Goal: Task Accomplishment & Management: Manage account settings

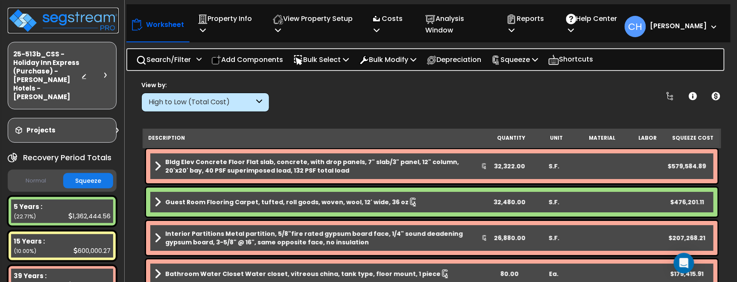
click at [60, 22] on img at bounding box center [63, 21] width 111 height 26
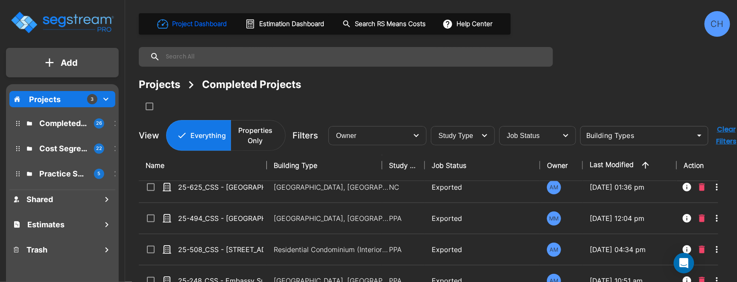
scroll to position [417, 0]
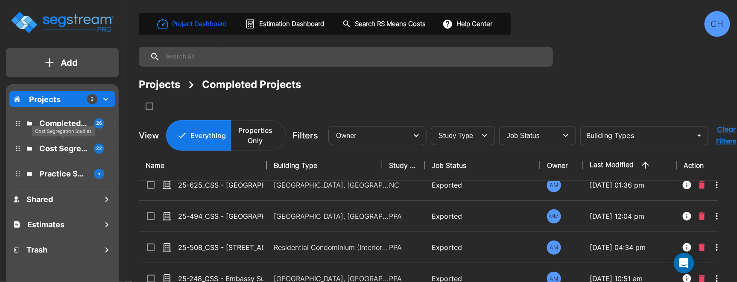
click at [57, 146] on p "Cost Segregation Studies" at bounding box center [63, 149] width 48 height 12
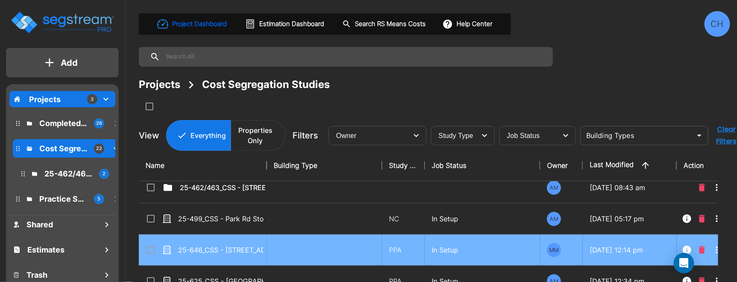
scroll to position [0, 0]
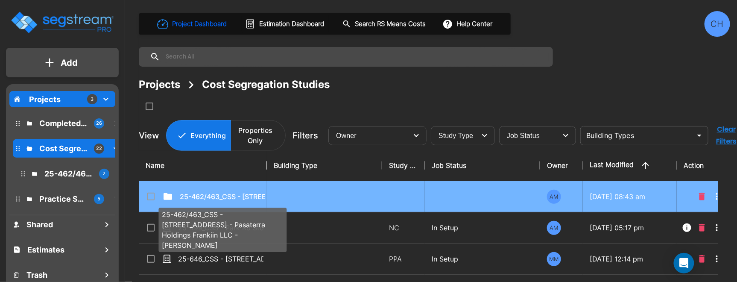
click at [250, 198] on p "25-462/463_CSS - 7070 Franklin Ave Los Angeles, CA - Pasaterra Holdings Frankii…" at bounding box center [222, 196] width 85 height 10
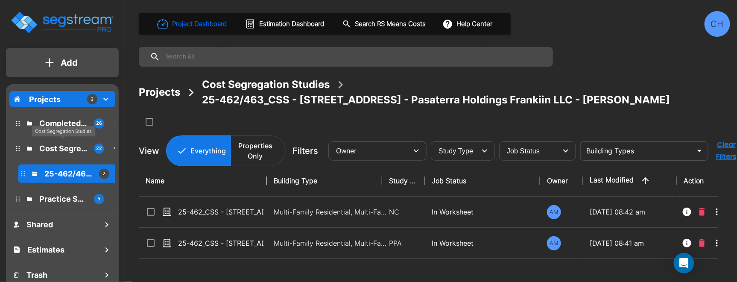
click at [51, 147] on p "Cost Segregation Studies" at bounding box center [63, 149] width 48 height 12
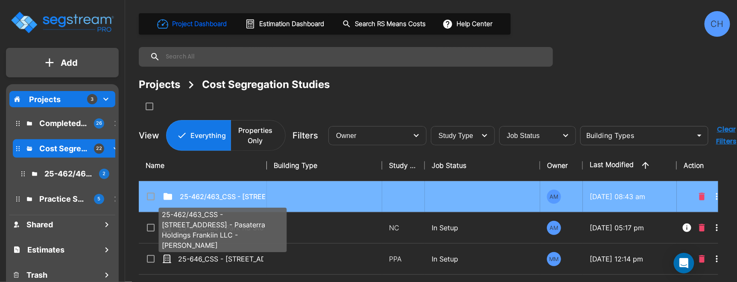
click at [242, 193] on p "25-462/463_CSS - 7070 Franklin Ave Los Angeles, CA - Pasaterra Holdings Frankii…" at bounding box center [222, 196] width 85 height 10
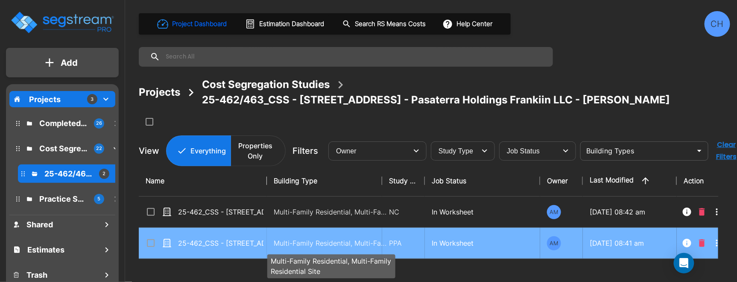
click at [329, 243] on p "Multi-Family Residential, Multi-Family Residential Site" at bounding box center [331, 243] width 115 height 10
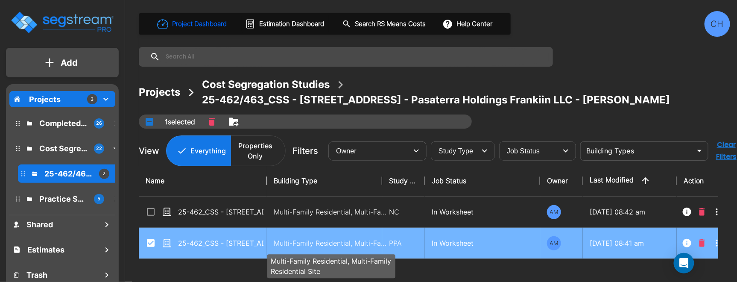
click at [328, 244] on p "Multi-Family Residential, Multi-Family Residential Site" at bounding box center [331, 243] width 115 height 10
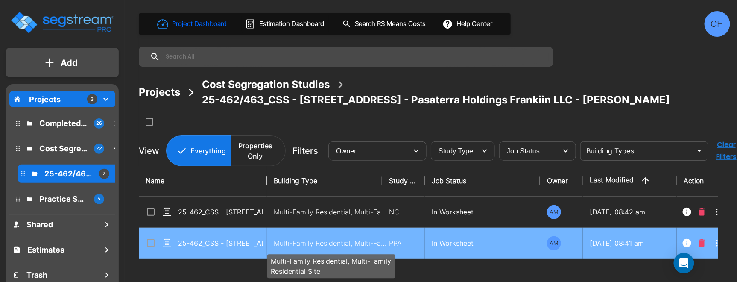
click at [321, 243] on p "Multi-Family Residential, Multi-Family Residential Site" at bounding box center [331, 243] width 115 height 10
checkbox input "true"
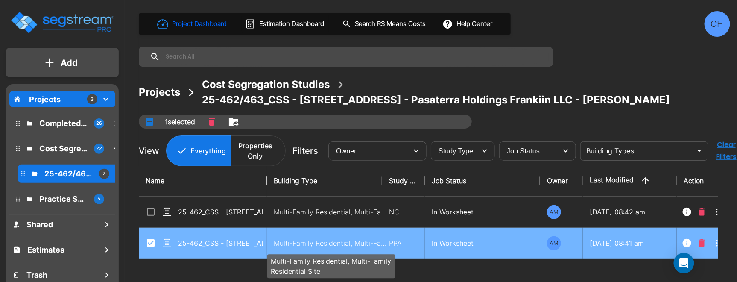
click at [321, 243] on p "Multi-Family Residential, Multi-Family Residential Site" at bounding box center [331, 243] width 115 height 10
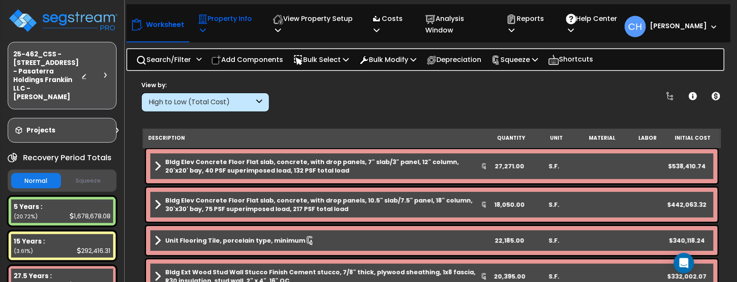
click at [208, 34] on p "Property Info" at bounding box center [226, 24] width 57 height 23
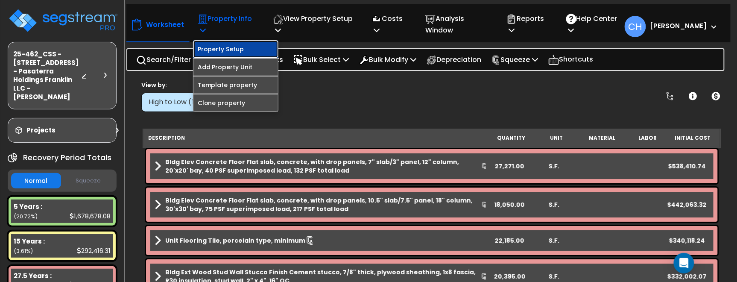
click at [227, 47] on link "Property Setup" at bounding box center [235, 49] width 85 height 17
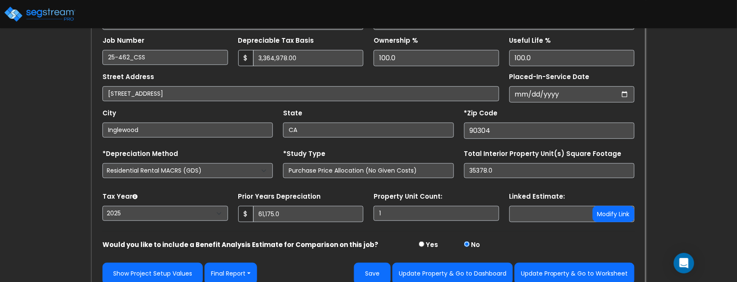
scroll to position [178, 0]
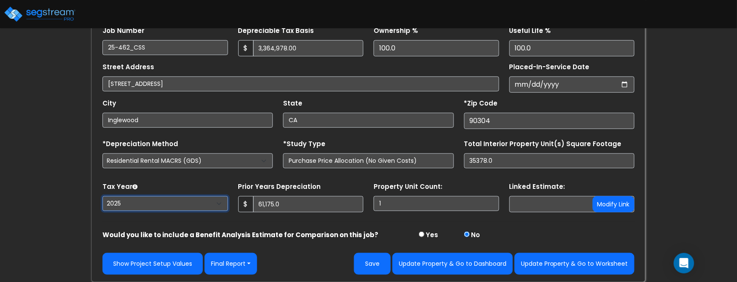
click at [139, 202] on select "[CREDIT_CARD_NUMBER]" at bounding box center [165, 203] width 126 height 15
select select "2024"
click at [102, 196] on select "2026 2025 2024 2023" at bounding box center [165, 203] width 126 height 15
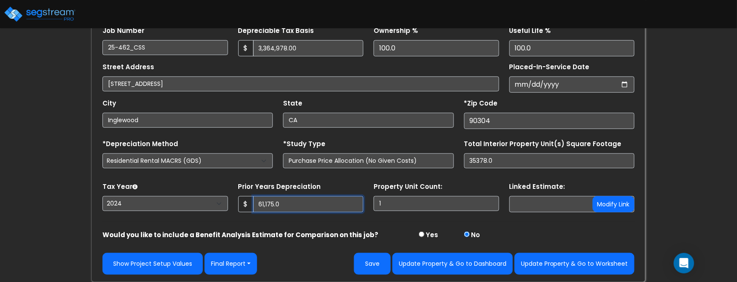
drag, startPoint x: 296, startPoint y: 203, endPoint x: 239, endPoint y: 202, distance: 57.2
click at [240, 202] on div "$ 61,175.0" at bounding box center [301, 204] width 126 height 16
click at [310, 234] on strong "Would you like to include a Benefit Analysis Estimate for Comparison on this jo…" at bounding box center [240, 234] width 276 height 9
drag, startPoint x: 295, startPoint y: 211, endPoint x: 292, endPoint y: 208, distance: 5.1
click at [294, 210] on input "4,424" at bounding box center [308, 204] width 111 height 16
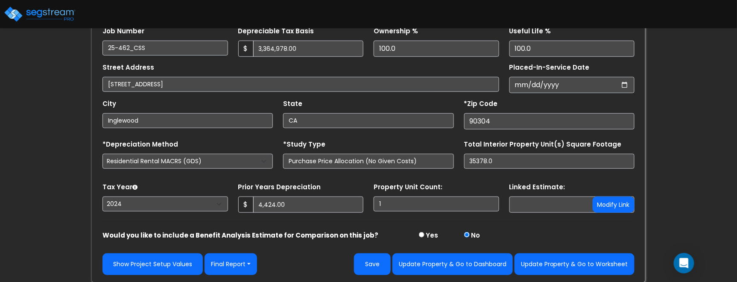
click at [294, 239] on strong "Would you like to include a Benefit Analysis Estimate for Comparison on this jo…" at bounding box center [240, 235] width 276 height 9
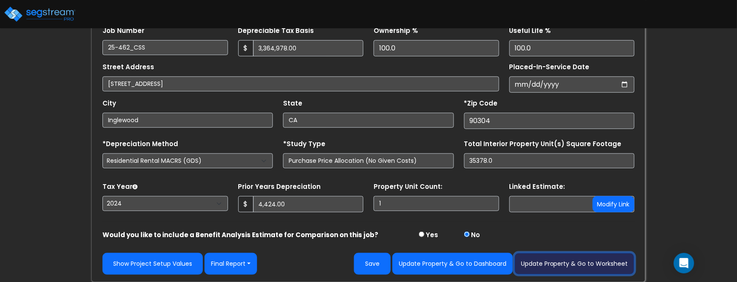
click at [543, 263] on button "Update Property & Go to Worksheet" at bounding box center [575, 264] width 120 height 22
type input "4424"
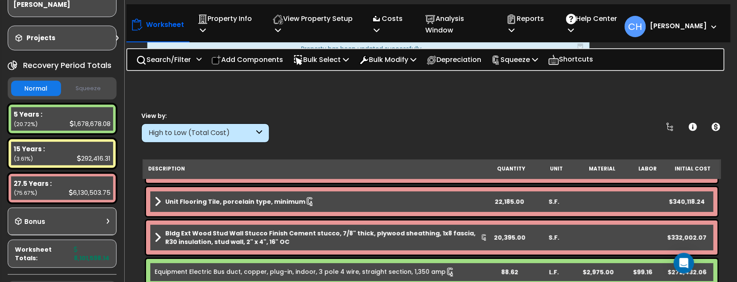
scroll to position [152, 0]
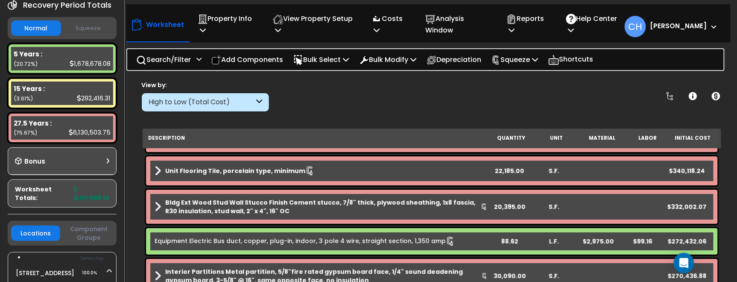
click at [85, 36] on button "Squeeze" at bounding box center [88, 28] width 50 height 15
click at [535, 29] on p "Reports" at bounding box center [527, 24] width 41 height 23
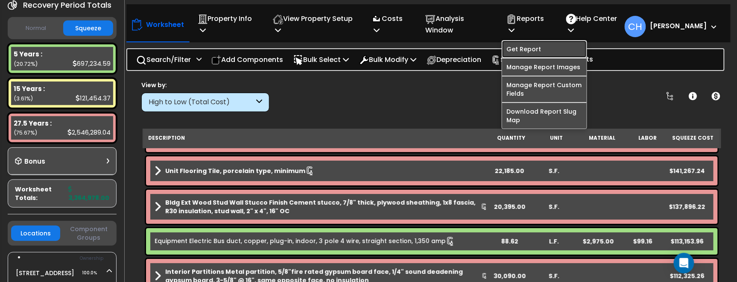
click at [539, 47] on link "Get Report" at bounding box center [544, 49] width 85 height 17
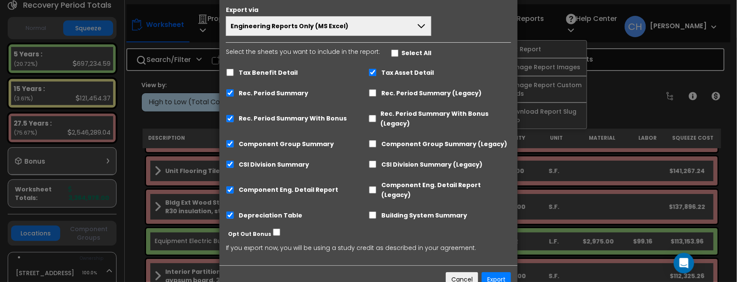
scroll to position [51, 0]
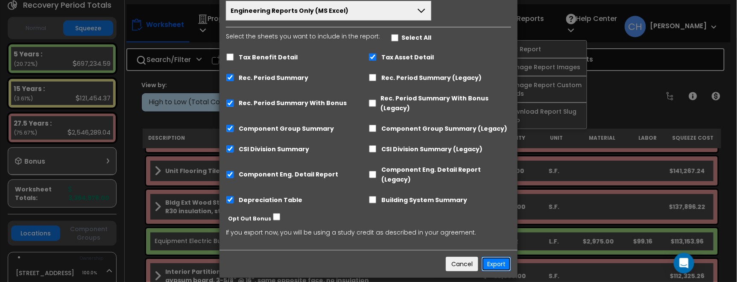
click at [494, 257] on button "Export" at bounding box center [496, 264] width 29 height 15
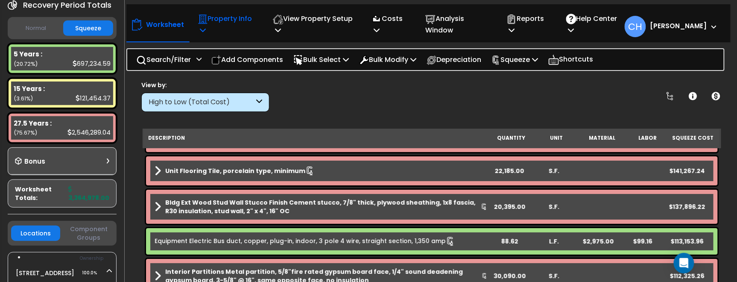
click at [202, 29] on icon at bounding box center [203, 29] width 6 height 7
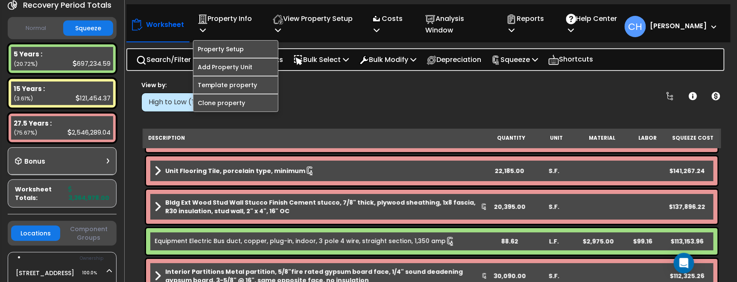
click at [372, 101] on div "View by: High to Low (Total Cost) High to Low (Total Cost)" at bounding box center [431, 96] width 587 height 32
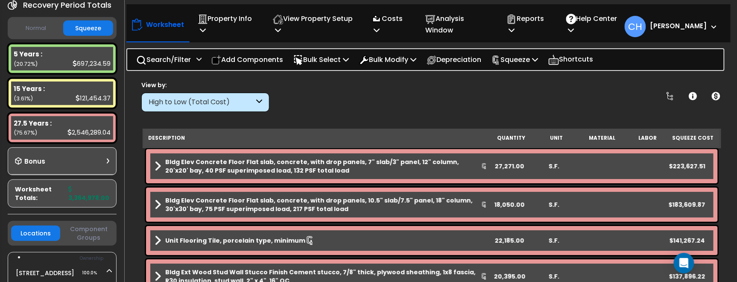
scroll to position [10, 0]
click at [515, 29] on icon at bounding box center [512, 29] width 6 height 7
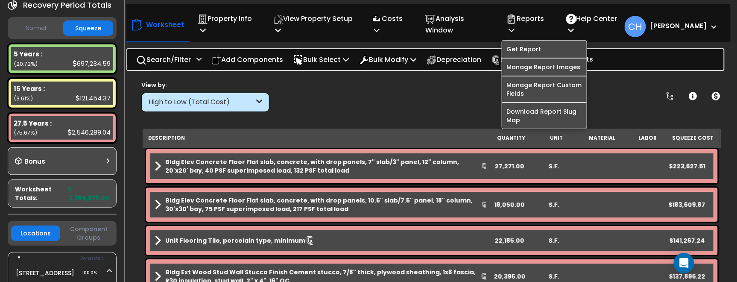
click at [452, 86] on div "View by: High to Low (Total Cost) High to Low (Total Cost)" at bounding box center [431, 96] width 587 height 32
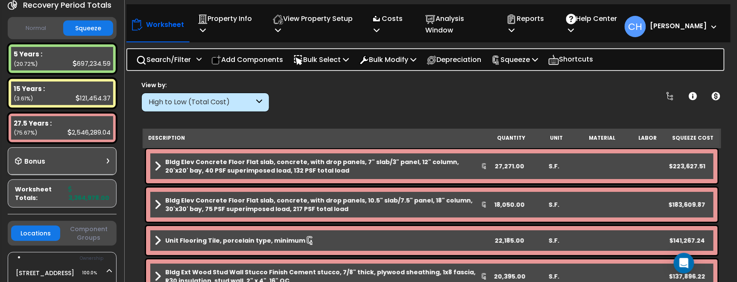
scroll to position [37, 0]
click at [529, 25] on p "Reports" at bounding box center [527, 24] width 41 height 23
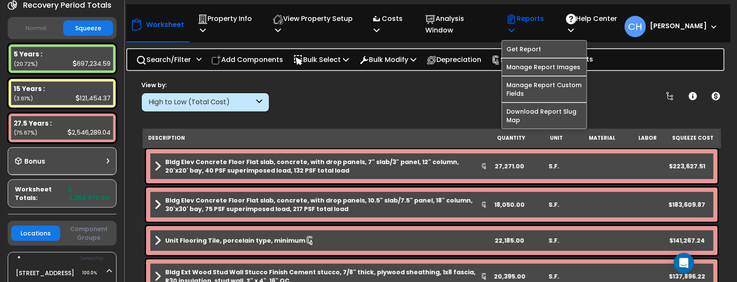
scroll to position [35, 0]
click at [542, 44] on link "Get Report" at bounding box center [544, 49] width 85 height 17
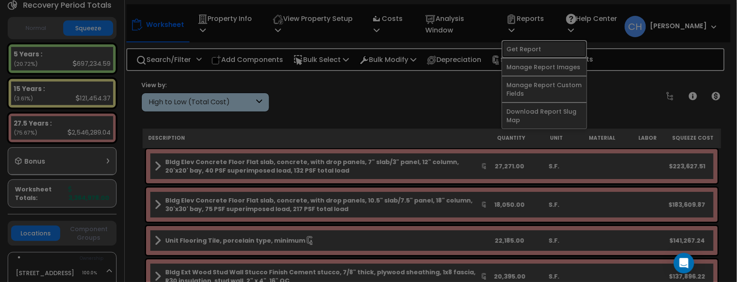
scroll to position [0, 0]
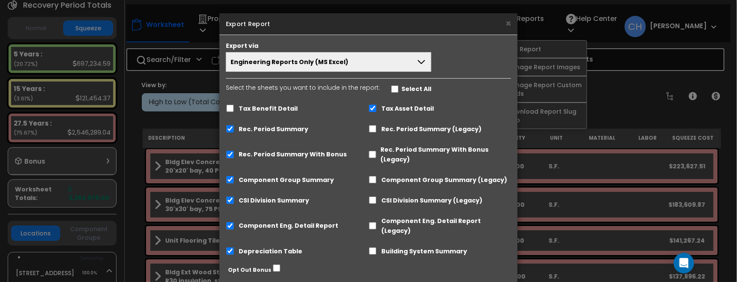
click at [344, 63] on button "Engineering Reports Only (MS Excel)" at bounding box center [328, 62] width 205 height 20
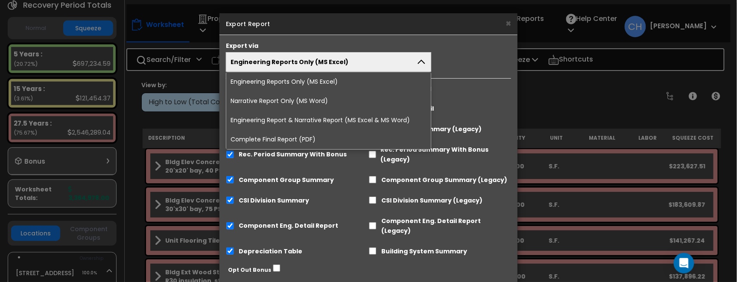
click at [298, 139] on li "Complete Final Report (PDF)" at bounding box center [328, 139] width 205 height 19
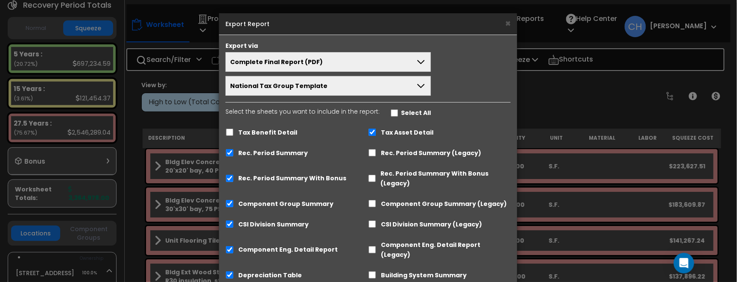
scroll to position [65, 0]
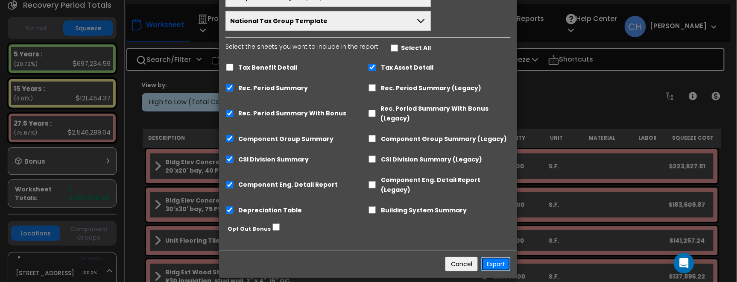
click at [496, 257] on button "Export" at bounding box center [495, 264] width 29 height 15
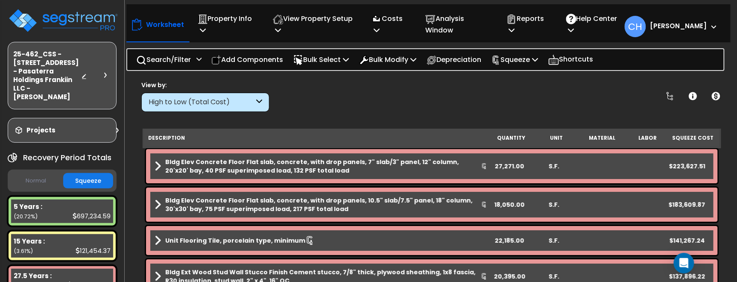
scroll to position [37, 0]
click at [44, 21] on img at bounding box center [63, 21] width 111 height 26
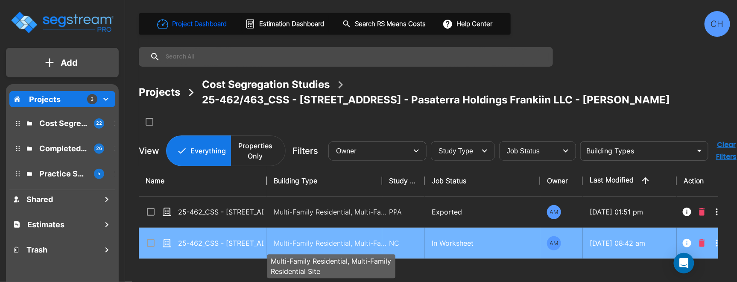
click at [331, 243] on p "Multi-Family Residential, Multi-Family Residential Site" at bounding box center [331, 243] width 115 height 10
checkbox input "true"
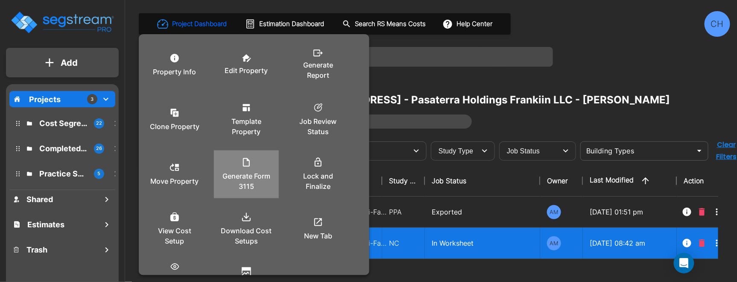
click at [254, 172] on p "Generate Form 3115" at bounding box center [246, 181] width 51 height 20
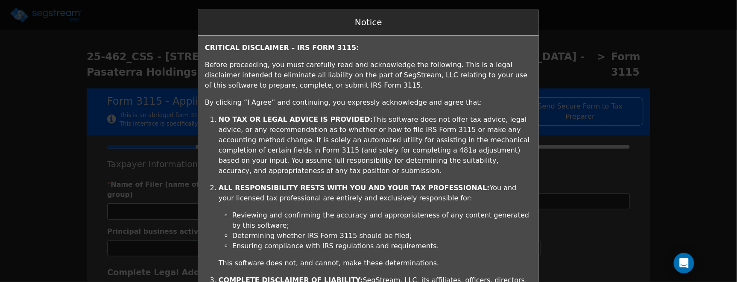
type input "[DATE]"
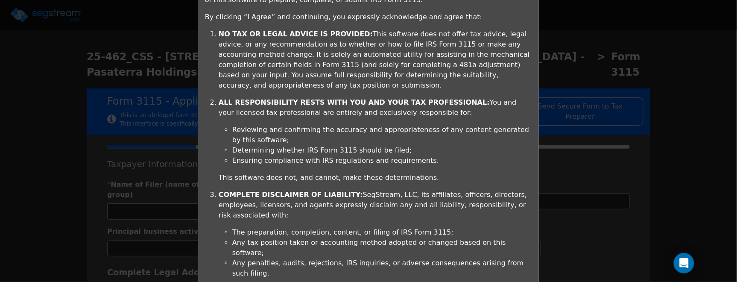
scroll to position [266, 0]
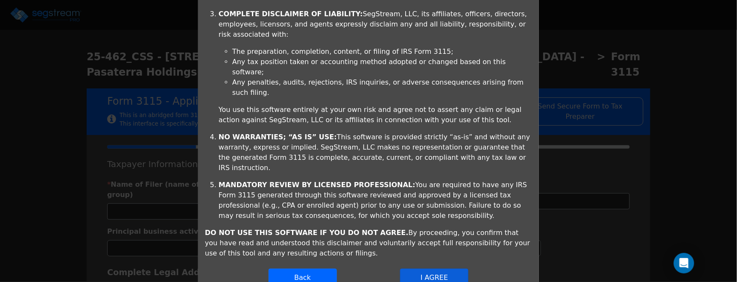
click at [430, 269] on button "I AGREE" at bounding box center [434, 278] width 68 height 18
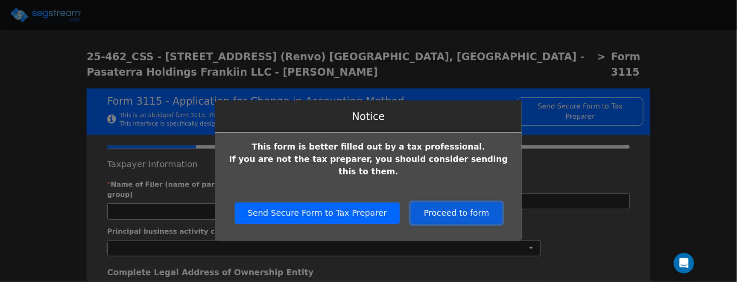
click at [451, 202] on button "Proceed to form" at bounding box center [456, 212] width 91 height 21
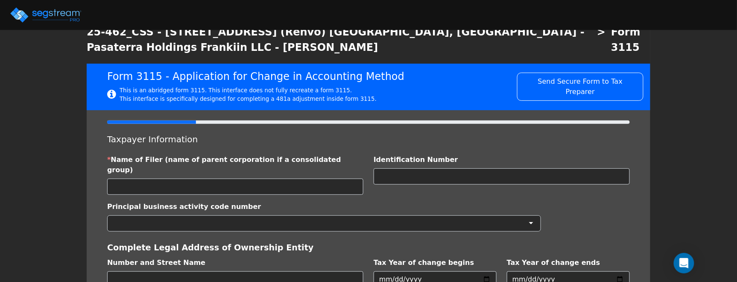
scroll to position [0, 0]
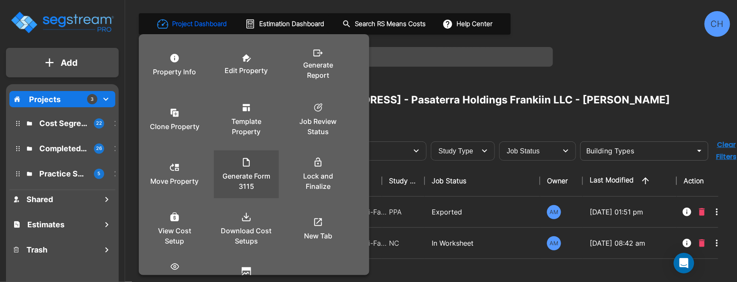
click at [240, 171] on p "Generate Form 3115" at bounding box center [246, 181] width 51 height 20
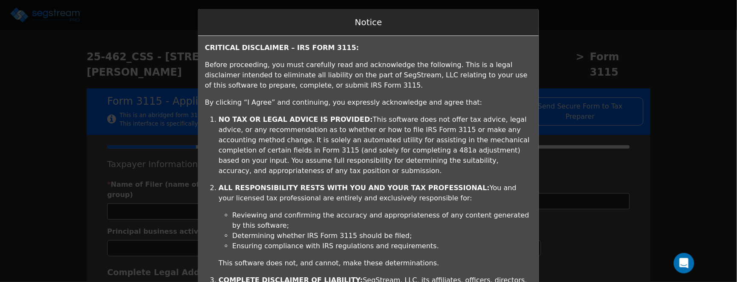
type input "2025-01-01"
type input "2025-12-31"
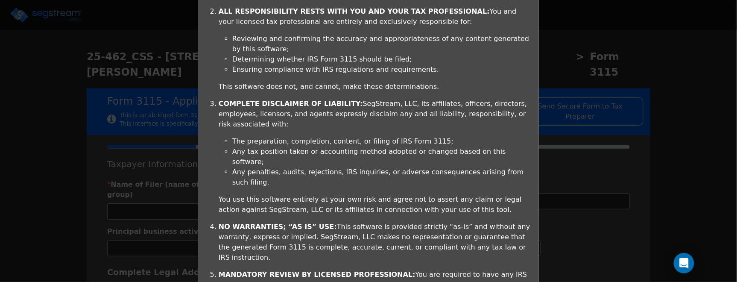
scroll to position [266, 0]
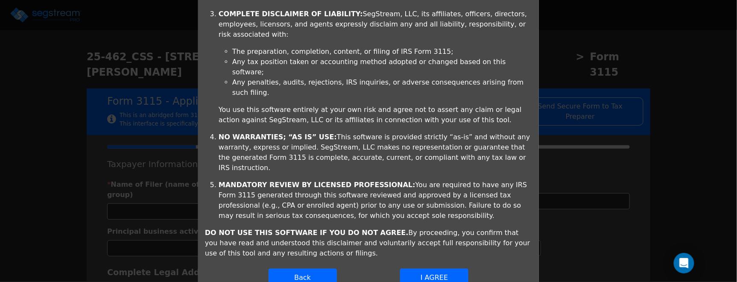
click at [441, 269] on button "I AGREE" at bounding box center [434, 278] width 68 height 18
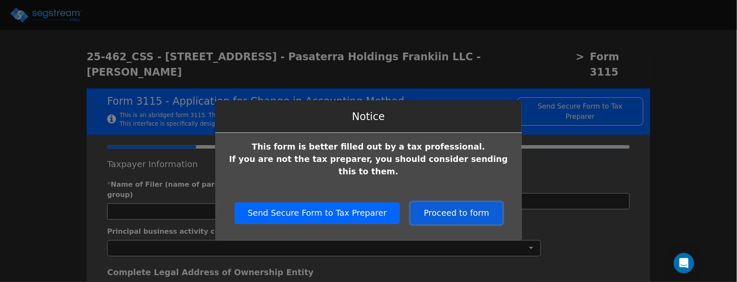
click at [456, 202] on button "Proceed to form" at bounding box center [456, 212] width 91 height 21
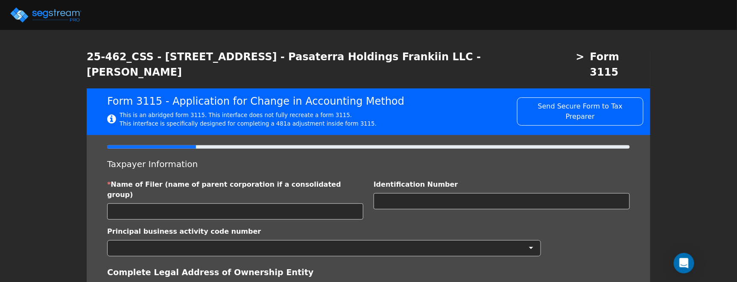
scroll to position [28, 0]
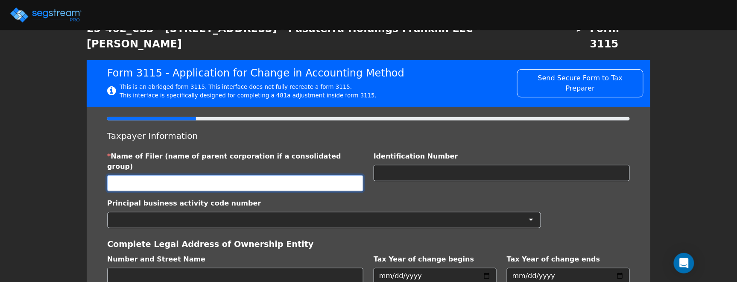
click at [200, 175] on input "text" at bounding box center [235, 183] width 256 height 16
type input "PASATERRA HOLDINGS FRANKLIN LLC"
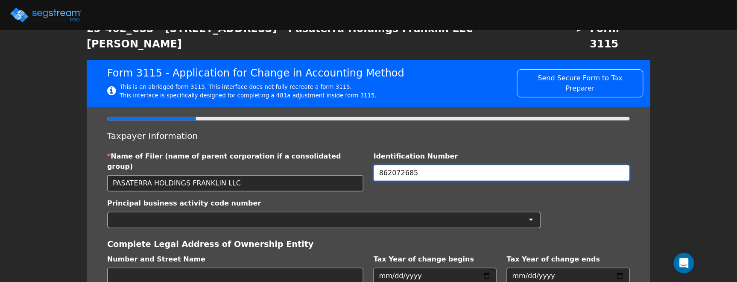
type input "862072685"
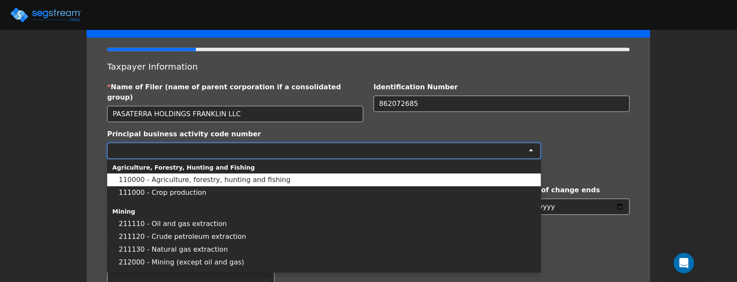
scroll to position [116, 0]
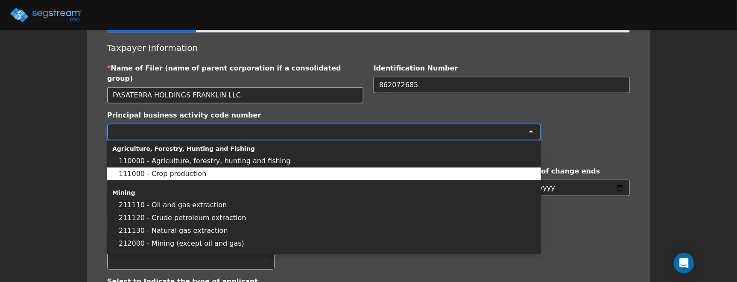
click at [86, 140] on div "We are Building your Property. So please grab a coffee and let us do the heavy …" at bounding box center [368, 178] width 737 height 490
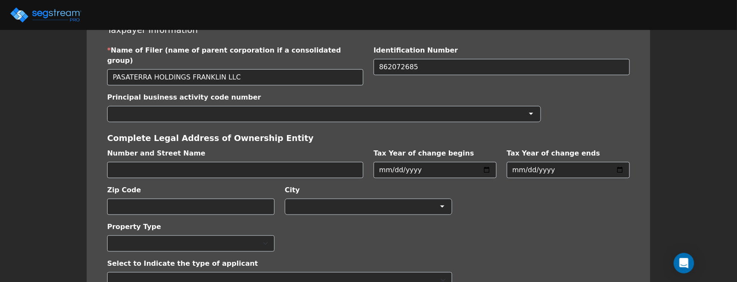
scroll to position [149, 0]
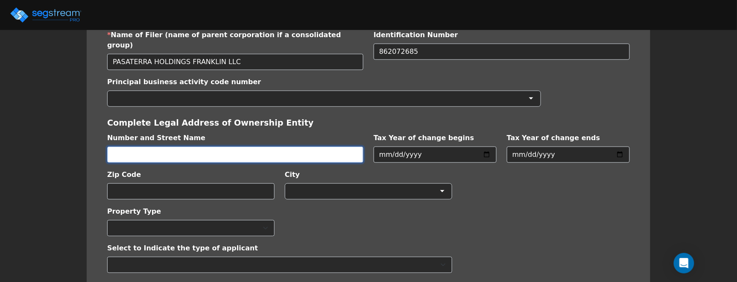
click at [134, 146] on input "text" at bounding box center [235, 154] width 256 height 16
type input "5100 TRIGGS ST"
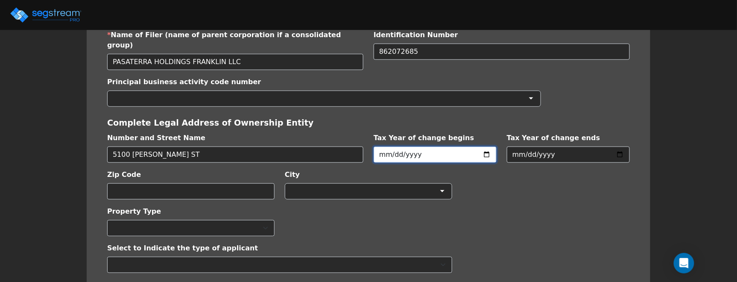
click at [485, 146] on input "2025-01-01" at bounding box center [435, 154] width 123 height 16
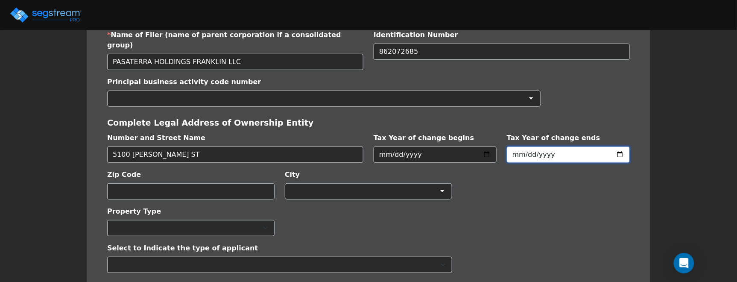
type input "2024-01-01"
click at [536, 147] on input "2025-12-31" at bounding box center [568, 154] width 123 height 16
click at [618, 146] on input "2025-12-31" at bounding box center [568, 154] width 123 height 16
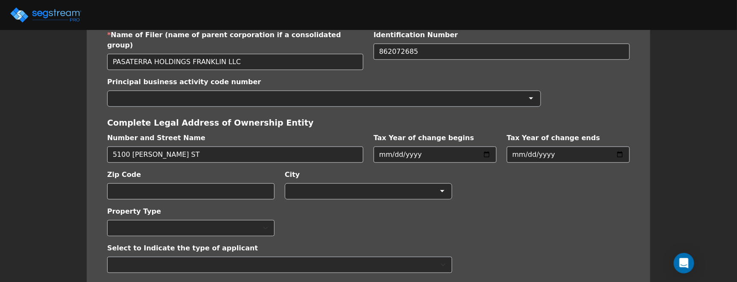
type input "2024-12-31"
click at [633, 220] on div "Property Type Commercial Residential" at bounding box center [368, 217] width 533 height 37
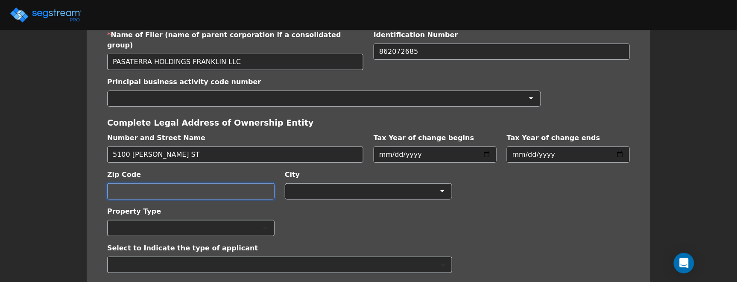
click at [197, 185] on input "text" at bounding box center [190, 191] width 167 height 16
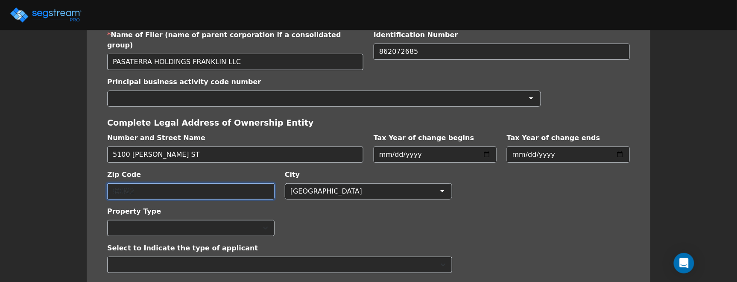
type input "90022"
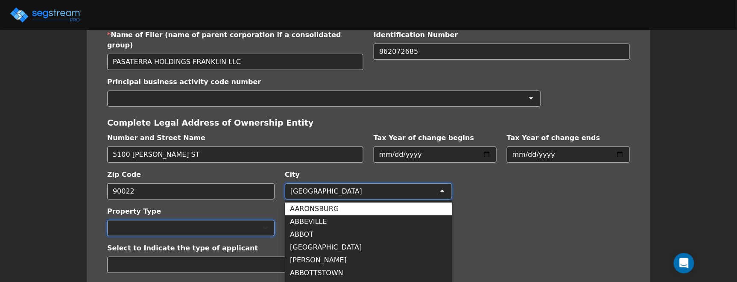
click at [141, 220] on select "Commercial Residential" at bounding box center [190, 228] width 167 height 16
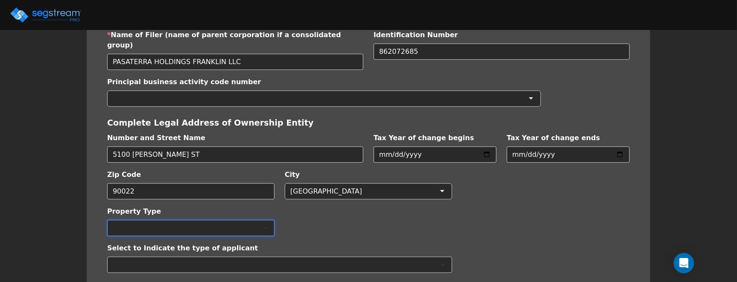
select select "Residential"
click at [107, 220] on select "Commercial Residential" at bounding box center [190, 228] width 167 height 16
click at [506, 210] on div "Property Type Commercial Residential" at bounding box center [368, 217] width 533 height 37
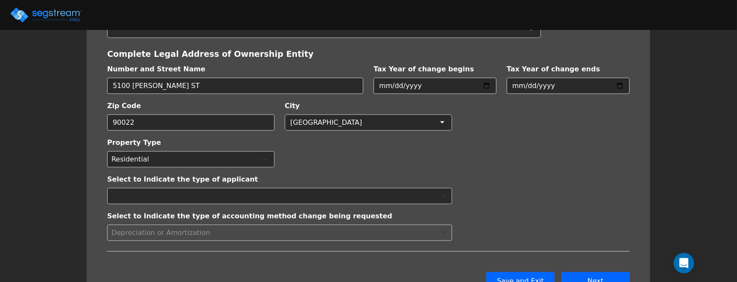
scroll to position [247, 0]
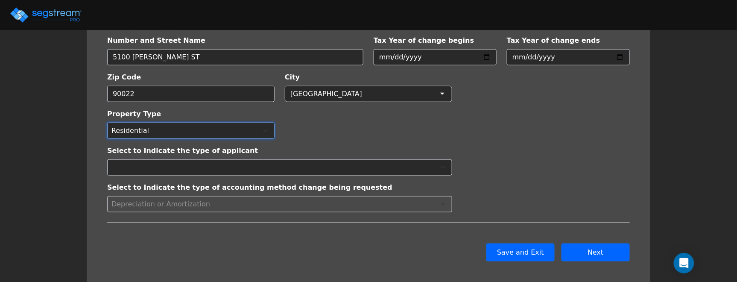
click at [161, 123] on select "Commercial Residential" at bounding box center [190, 131] width 167 height 16
click at [202, 159] on select "Individual Corporation Controlled foreign corporation (Sec. 957) 10/50 corporat…" at bounding box center [279, 167] width 345 height 16
select select "Corporation"
click at [107, 159] on select "Individual Corporation Controlled foreign corporation (Sec. 957) 10/50 corporat…" at bounding box center [279, 167] width 345 height 16
click at [147, 159] on select "Individual Corporation Controlled foreign corporation (Sec. 957) 10/50 corporat…" at bounding box center [279, 167] width 345 height 16
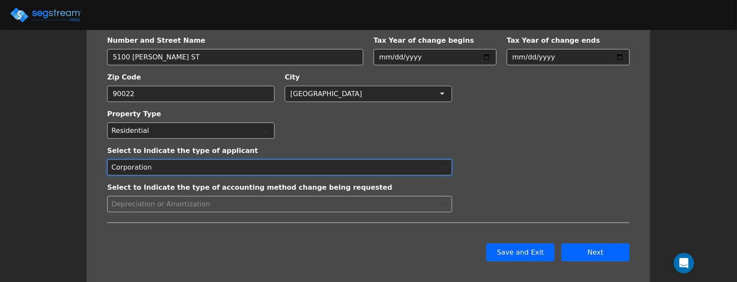
select select
click at [107, 159] on select "Individual Corporation Controlled foreign corporation (Sec. 957) 10/50 corporat…" at bounding box center [279, 167] width 345 height 16
click at [226, 243] on div "Back Save and Exit Skip Save and Continue Next Submit" at bounding box center [368, 252] width 523 height 18
click at [603, 243] on button "Next" at bounding box center [596, 252] width 68 height 18
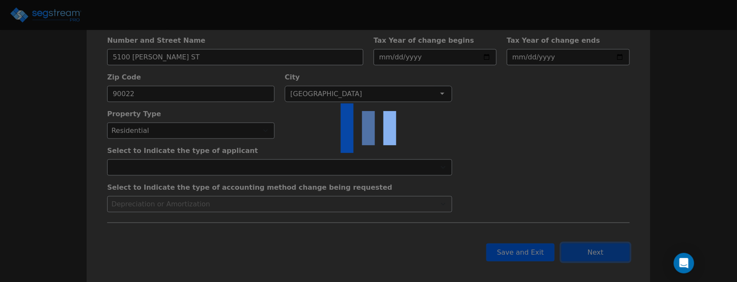
checkbox input "true"
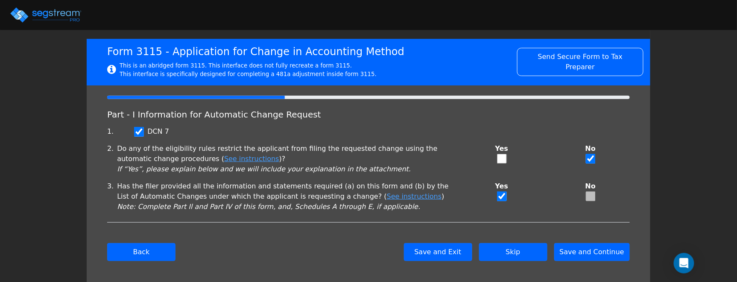
scroll to position [60, 0]
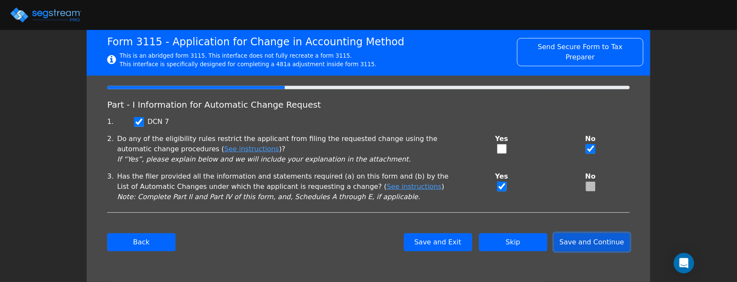
click at [595, 244] on button "Save and Continue" at bounding box center [592, 242] width 76 height 18
checkbox input "true"
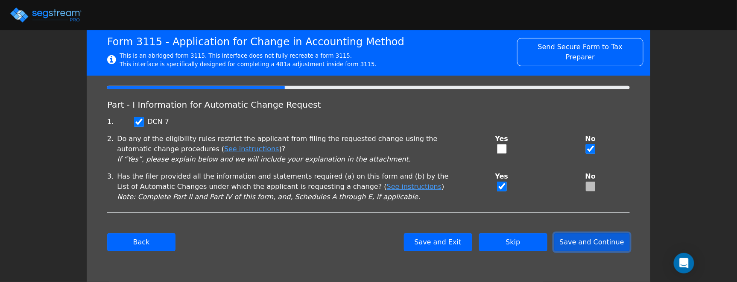
checkbox input "true"
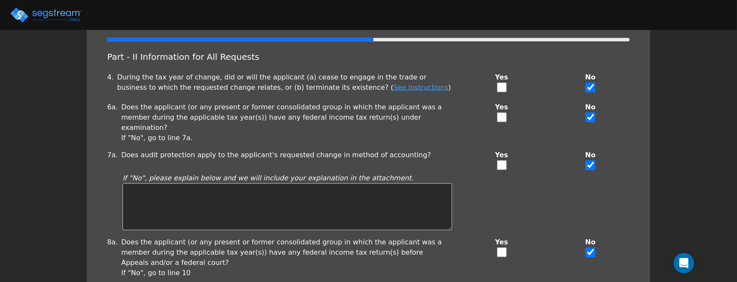
scroll to position [110, 0]
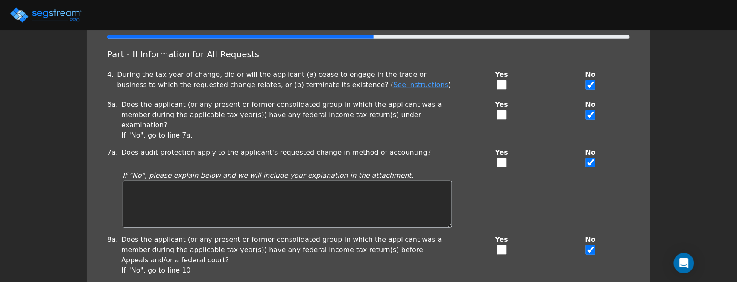
click at [500, 158] on input "checkbox" at bounding box center [502, 163] width 10 height 10
checkbox input "true"
checkbox input "false"
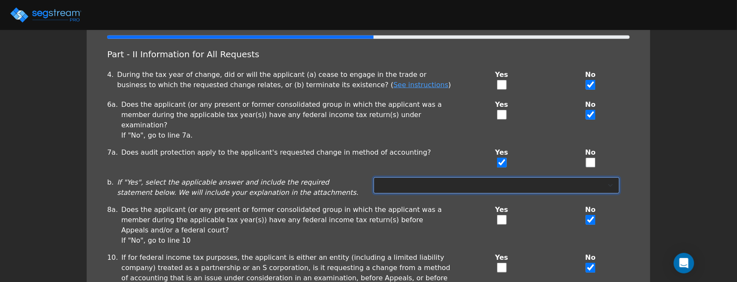
click at [407, 177] on select "Not under exam Method not before director Audit protection at end of exam 3-mon…" at bounding box center [497, 185] width 246 height 16
select select "Not under exam"
click at [374, 177] on select "Not under exam Method not before director Audit protection at end of exam 3-mon…" at bounding box center [497, 185] width 246 height 16
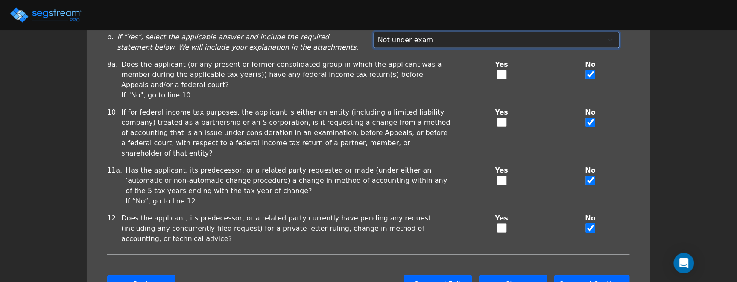
scroll to position [275, 0]
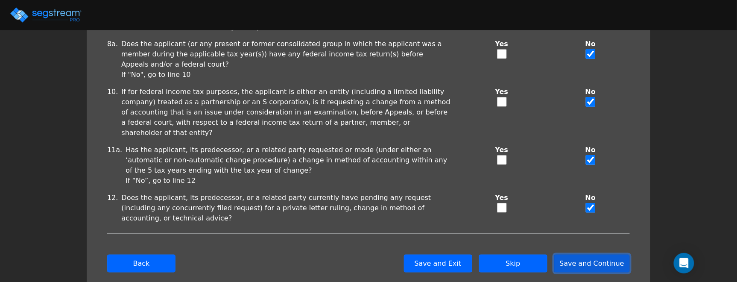
click at [605, 255] on button "Save and Continue" at bounding box center [592, 264] width 76 height 18
checkbox input "true"
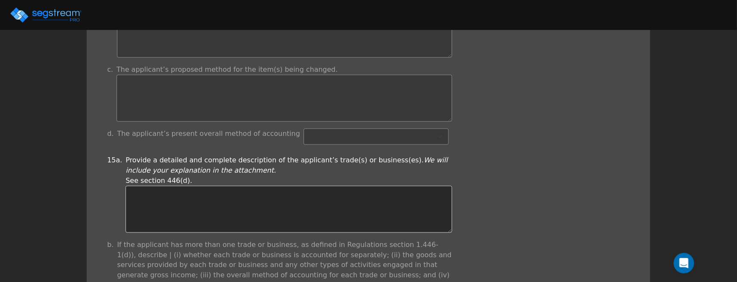
scroll to position [297, 0]
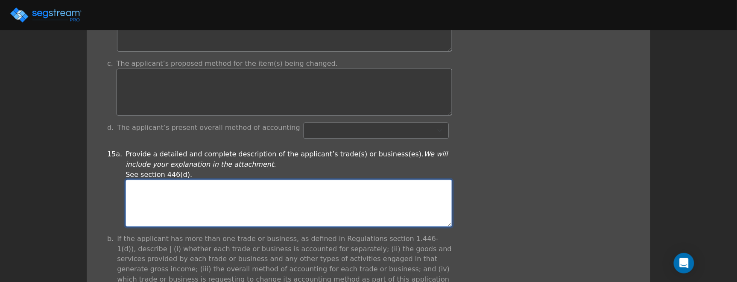
click at [361, 193] on textarea at bounding box center [289, 203] width 327 height 47
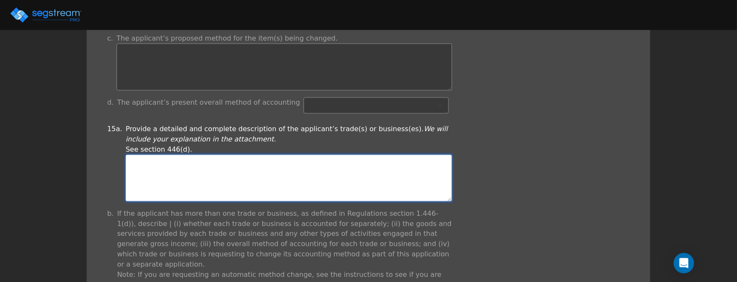
scroll to position [327, 0]
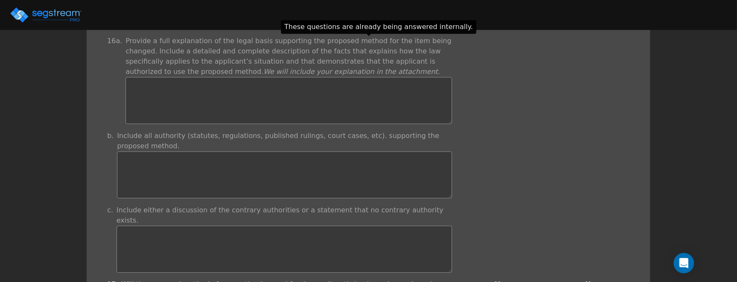
type textarea "apartments"
click at [555, 172] on div "b. Include all authority (statutes, regulations, published rulings, court cases…" at bounding box center [368, 164] width 533 height 67
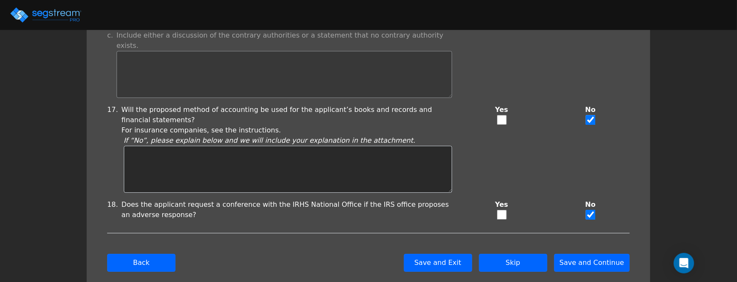
scroll to position [809, 0]
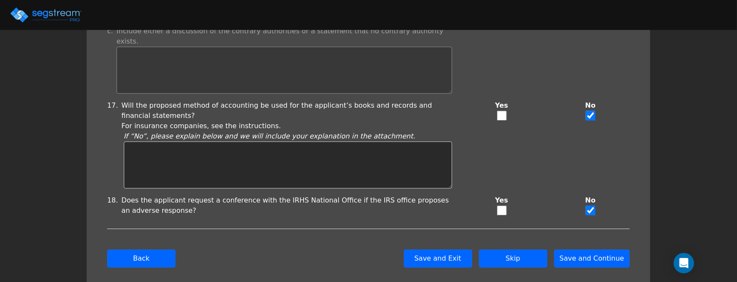
click at [500, 111] on input "checkbox" at bounding box center [502, 116] width 10 height 10
checkbox input "true"
checkbox input "false"
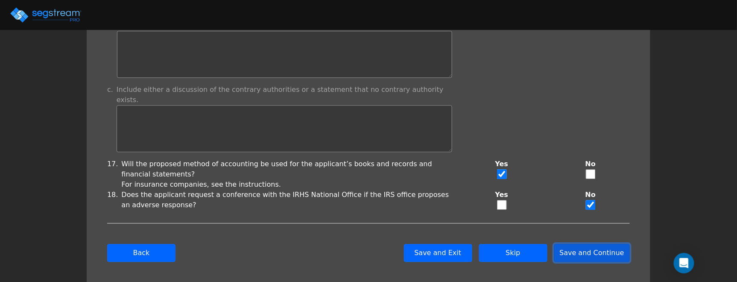
click at [597, 244] on button "Save and Continue" at bounding box center [592, 253] width 76 height 18
type input "-768,369.27"
checkbox input "true"
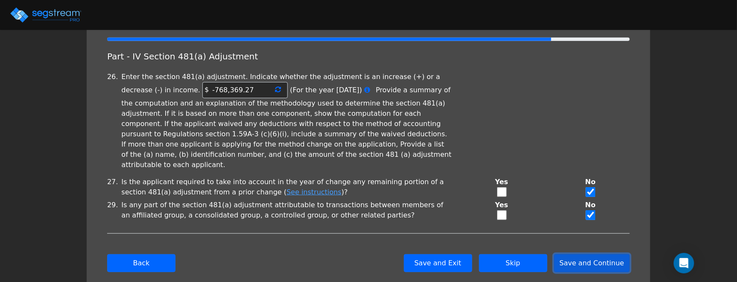
scroll to position [117, 0]
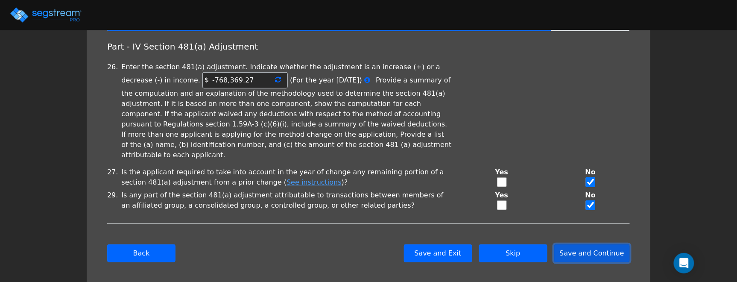
click at [584, 244] on button "Save and Continue" at bounding box center [592, 253] width 76 height 18
checkbox input "true"
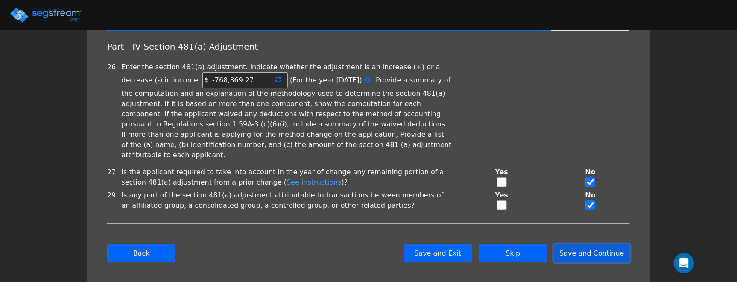
checkbox input "true"
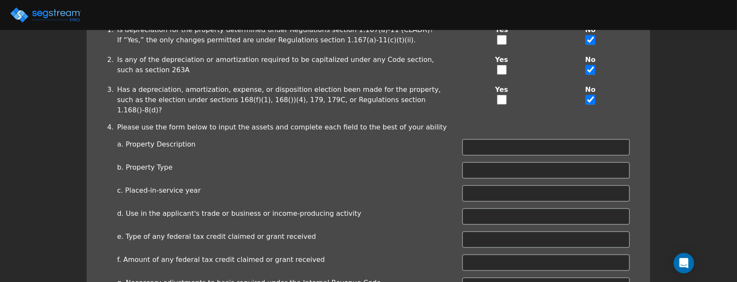
scroll to position [258, 0]
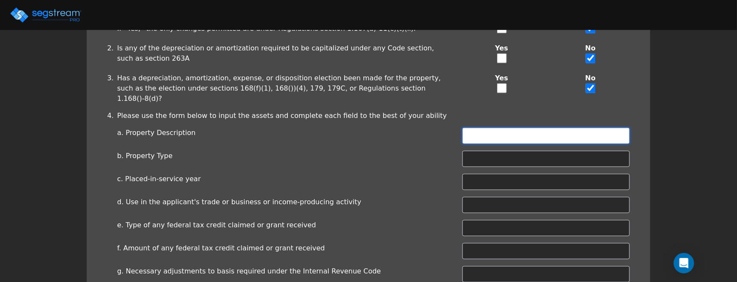
click at [515, 128] on input "text" at bounding box center [546, 136] width 167 height 16
type input "APARTMENT"
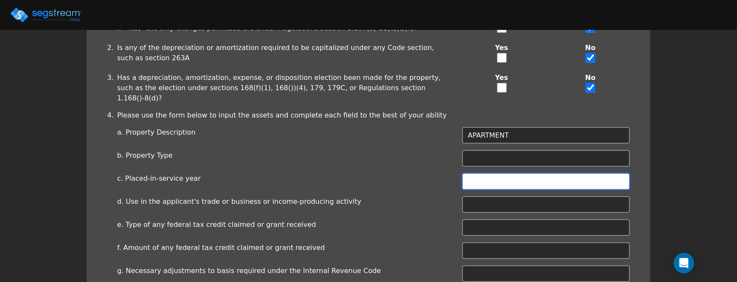
click at [486, 173] on input "text" at bounding box center [546, 181] width 167 height 16
type input "2023"
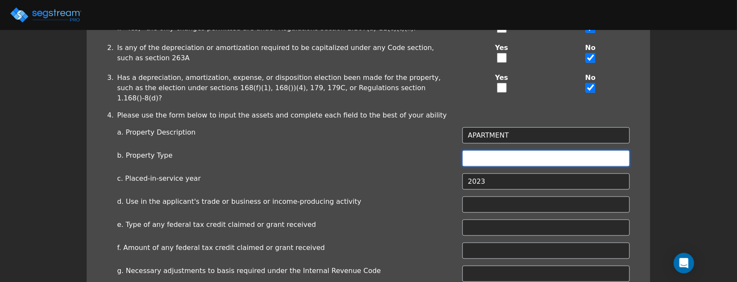
click at [495, 150] on input "text" at bounding box center [546, 158] width 167 height 16
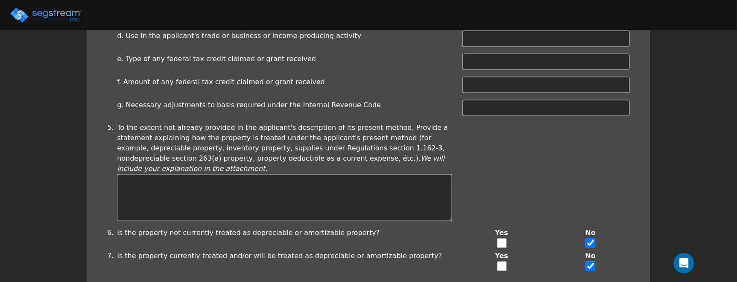
scroll to position [425, 0]
type input "APARTMENT"
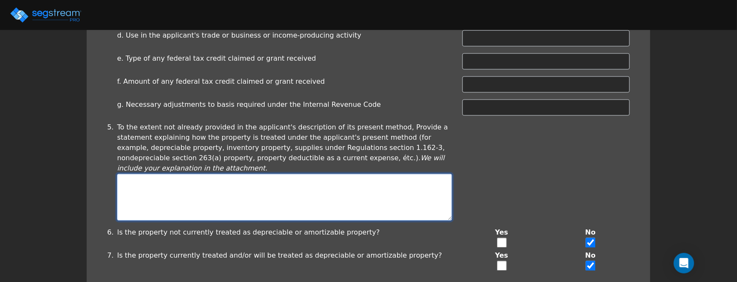
click at [227, 174] on textarea at bounding box center [284, 197] width 335 height 47
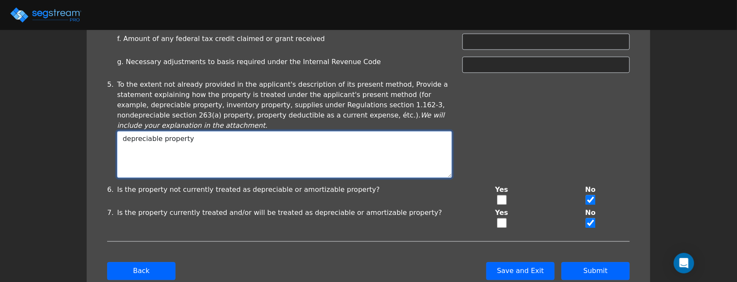
scroll to position [477, 0]
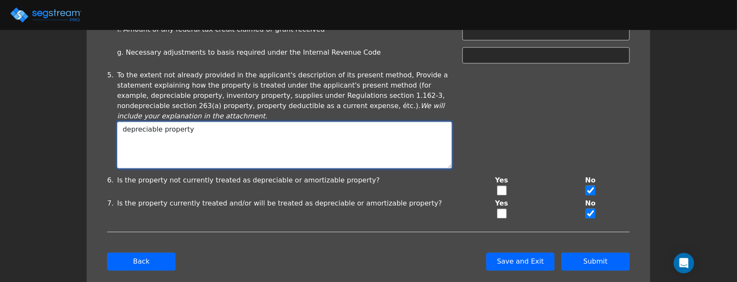
type textarea "depreciable property"
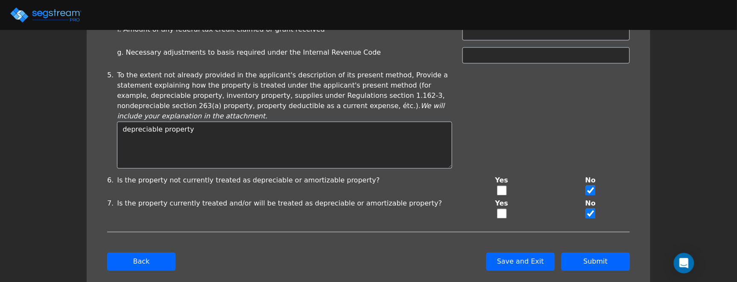
click at [501, 209] on input "checkbox" at bounding box center [502, 214] width 10 height 10
checkbox input "true"
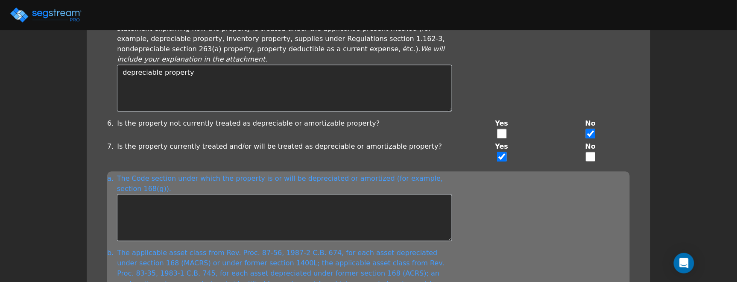
scroll to position [535, 0]
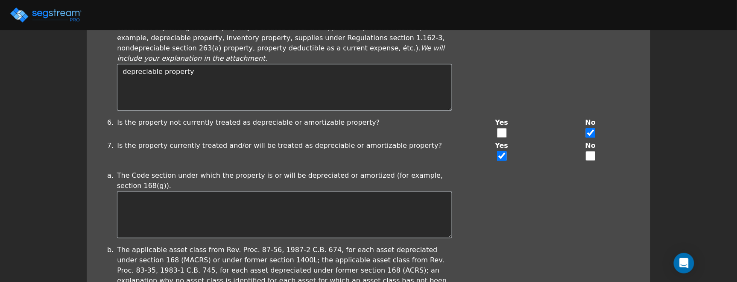
click at [591, 151] on input "checkbox" at bounding box center [591, 156] width 10 height 10
checkbox input "true"
checkbox input "false"
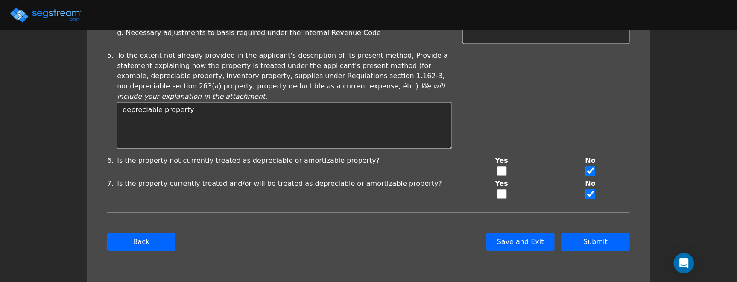
scroll to position [477, 0]
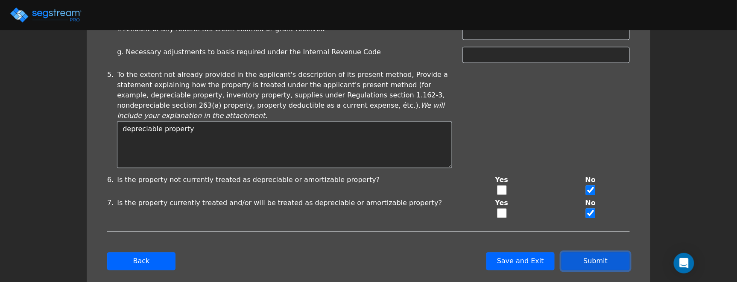
click at [592, 252] on button "Submit" at bounding box center [596, 261] width 68 height 18
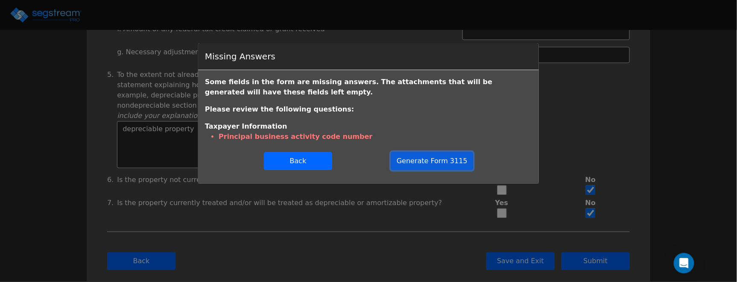
click at [445, 161] on button "Generate Form 3115" at bounding box center [432, 161] width 82 height 18
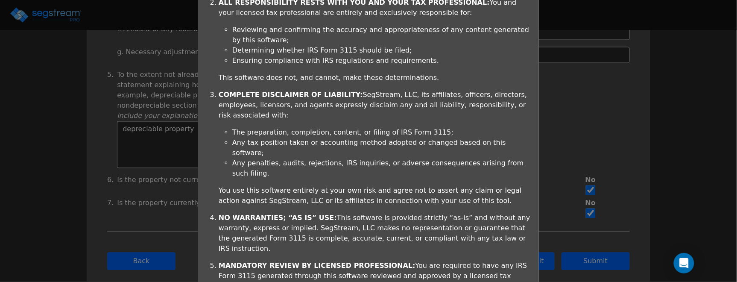
scroll to position [266, 0]
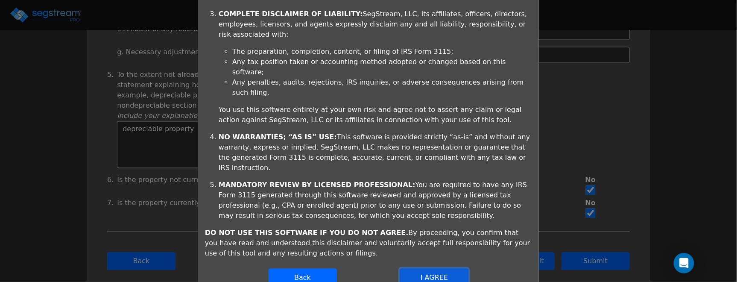
click at [439, 269] on button "I AGREE" at bounding box center [434, 278] width 68 height 18
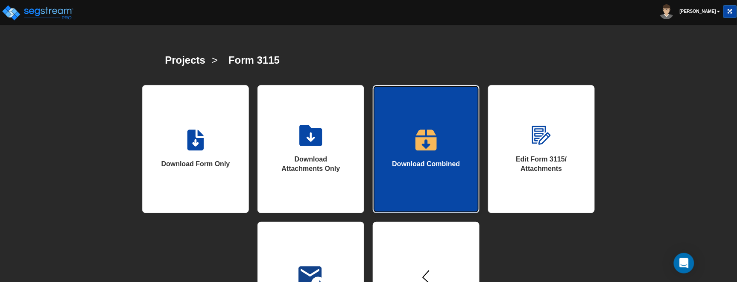
click at [413, 162] on div "Download Combined" at bounding box center [426, 164] width 68 height 10
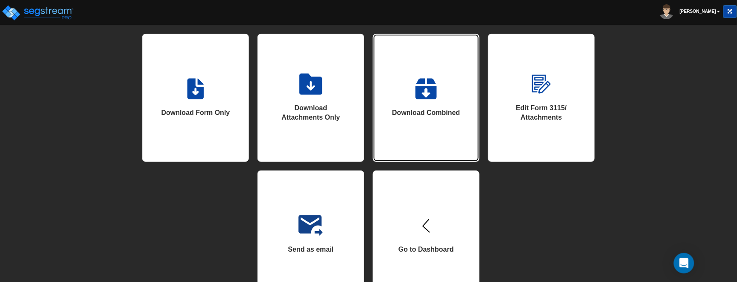
scroll to position [76, 0]
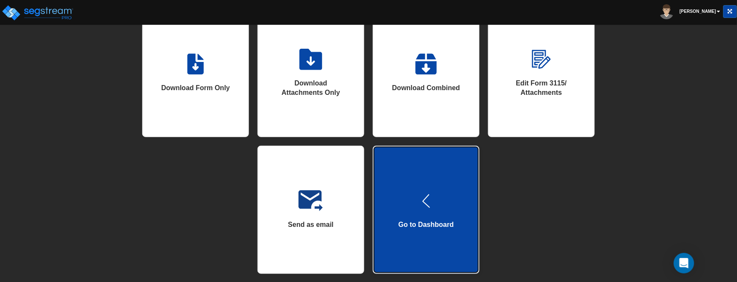
click at [426, 202] on img at bounding box center [426, 200] width 21 height 21
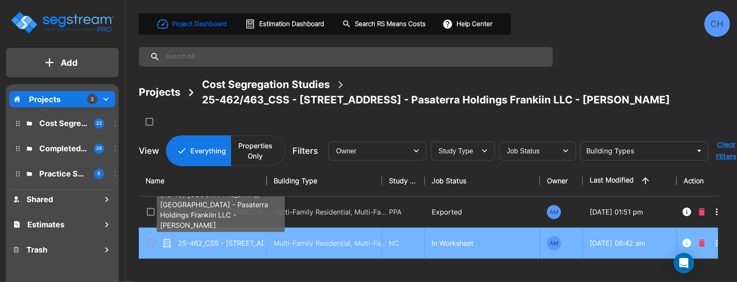
click at [258, 243] on p "25-462_CSS - [STREET_ADDRESS] (Renvo) [GEOGRAPHIC_DATA], [GEOGRAPHIC_DATA] - Pa…" at bounding box center [220, 243] width 85 height 10
checkbox input "true"
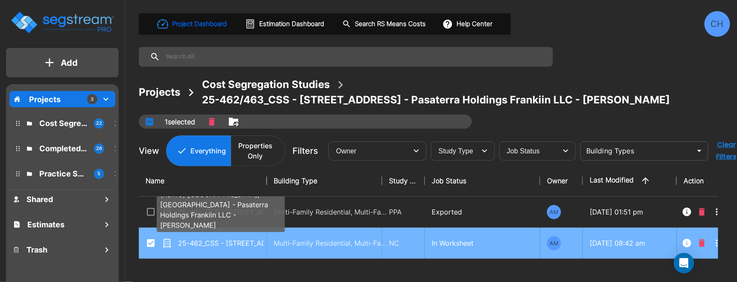
click at [258, 243] on p "25-462_CSS - [STREET_ADDRESS] (Renvo) [GEOGRAPHIC_DATA], [GEOGRAPHIC_DATA] - Pa…" at bounding box center [220, 243] width 85 height 10
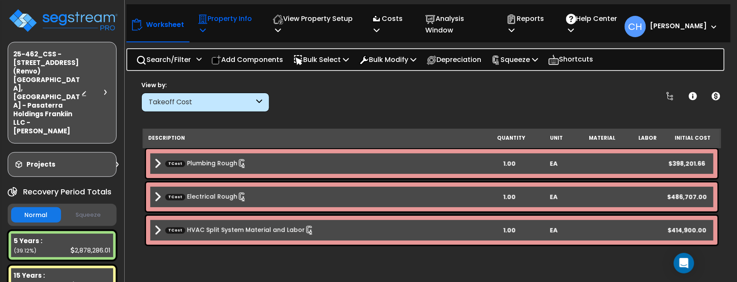
click at [210, 23] on p "Property Info" at bounding box center [226, 24] width 57 height 23
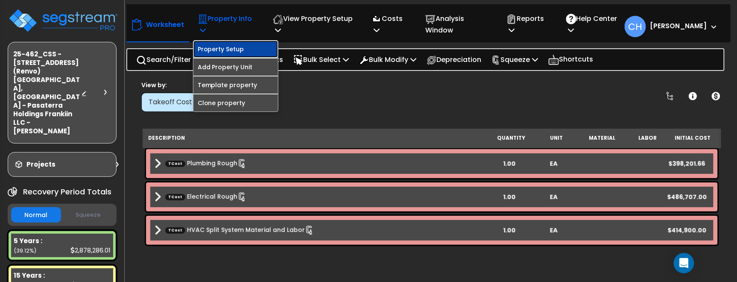
click at [211, 52] on link "Property Setup" at bounding box center [235, 49] width 85 height 17
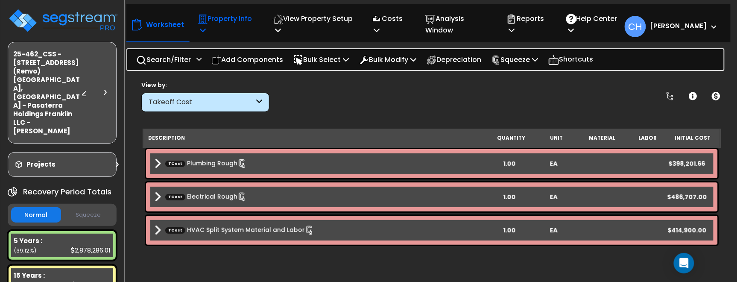
click at [204, 30] on icon at bounding box center [203, 29] width 6 height 7
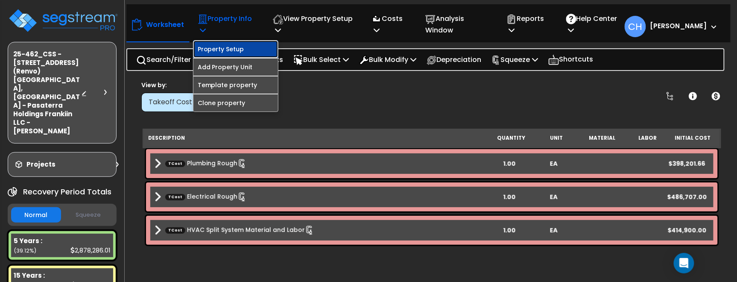
click at [243, 52] on link "Property Setup" at bounding box center [235, 49] width 85 height 17
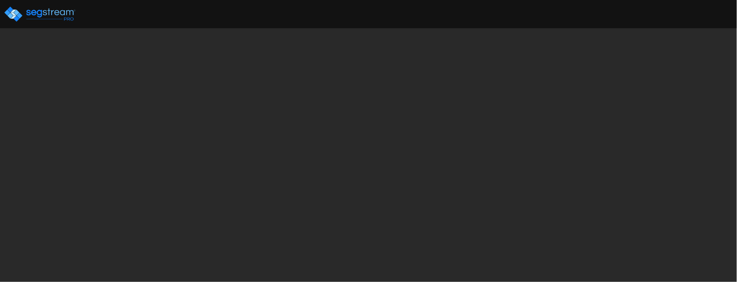
select select "2025"
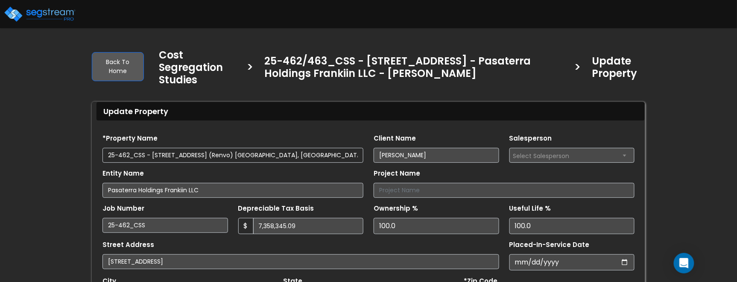
click at [131, 155] on input "25-462_CSS - [STREET_ADDRESS] (Renvo) [GEOGRAPHIC_DATA], [GEOGRAPHIC_DATA] - Pa…" at bounding box center [232, 155] width 261 height 15
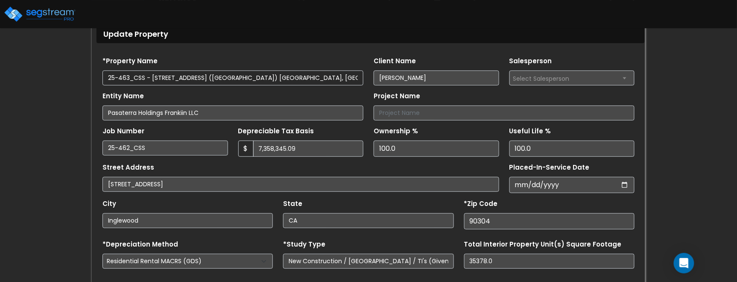
scroll to position [79, 0]
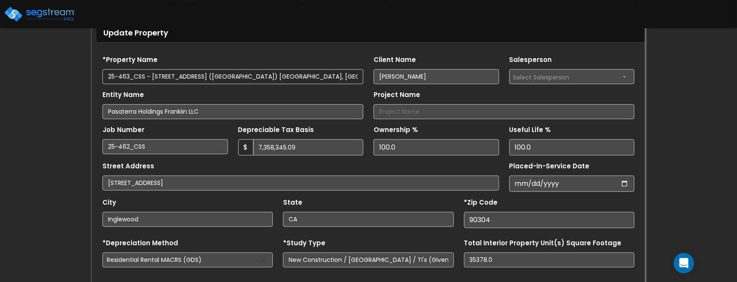
type input "25-463_CSS - [STREET_ADDRESS] ([GEOGRAPHIC_DATA]) [GEOGRAPHIC_DATA], [GEOGRAPHI…"
click at [291, 166] on div "Street Address [STREET_ADDRESS]" at bounding box center [300, 175] width 397 height 31
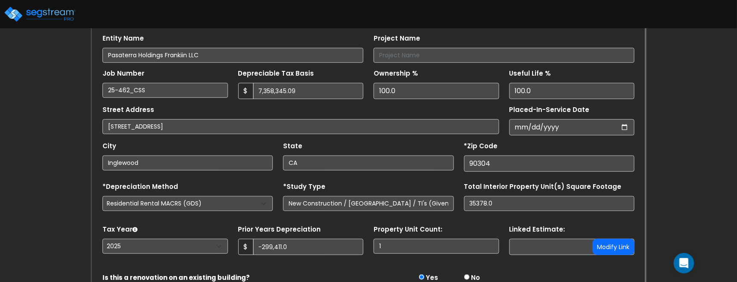
scroll to position [154, 0]
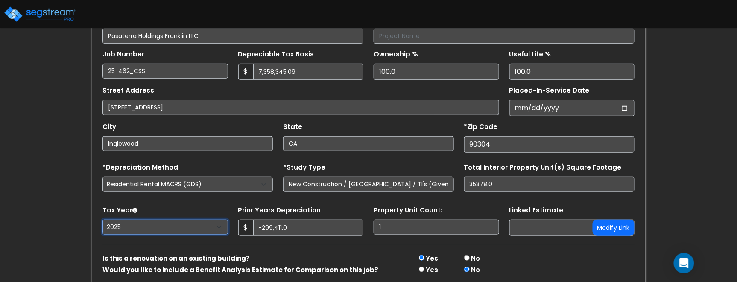
click at [113, 225] on select "[CREDIT_CARD_NUMBER]" at bounding box center [165, 227] width 126 height 15
select select "2024"
click at [102, 220] on select "[CREDIT_CARD_NUMBER]" at bounding box center [165, 227] width 126 height 15
click at [294, 248] on form "*Property Name 25-463_CSS - [STREET_ADDRESS] - Pasaterra Holdings Frankiin LLC …" at bounding box center [368, 142] width 532 height 336
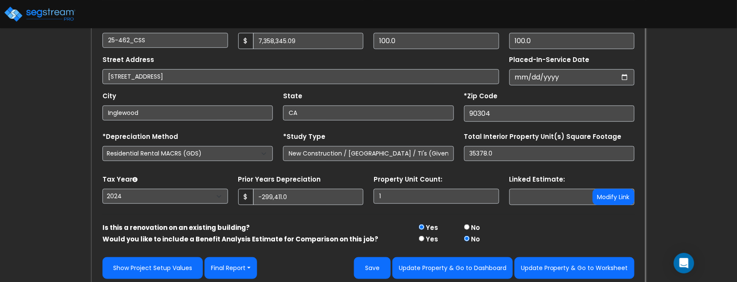
scroll to position [184, 0]
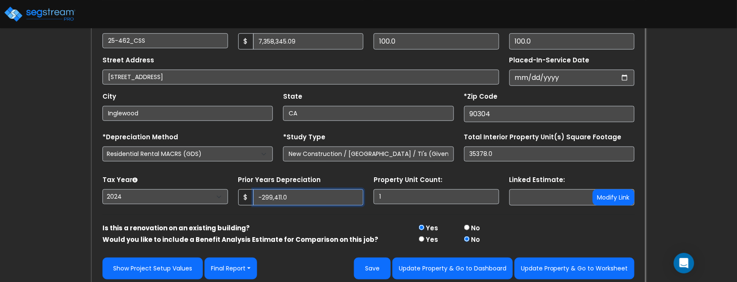
click at [298, 199] on input "-299,411.0" at bounding box center [308, 197] width 111 height 16
drag, startPoint x: 264, startPoint y: 198, endPoint x: 314, endPoint y: 200, distance: 50.4
click at [264, 198] on input "-299,411.0" at bounding box center [308, 197] width 111 height 16
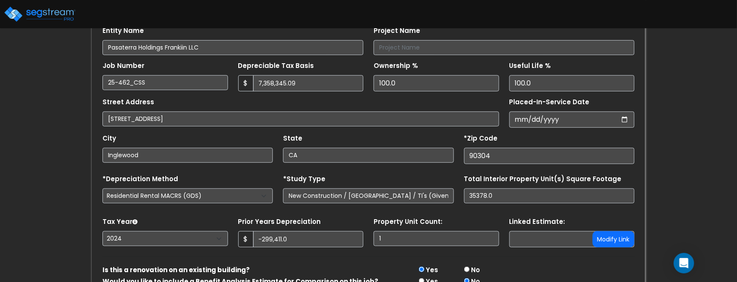
scroll to position [190, 0]
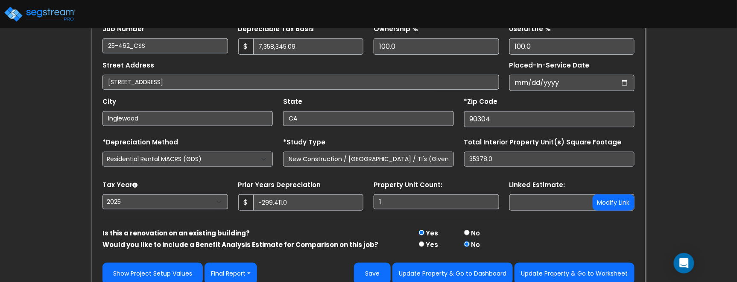
scroll to position [190, 0]
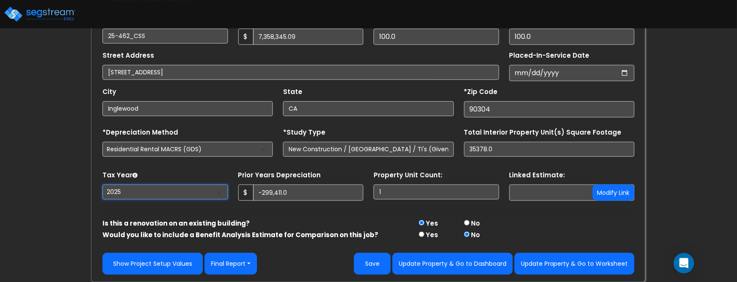
click at [133, 191] on select "[CREDIT_CARD_NUMBER]" at bounding box center [165, 191] width 126 height 15
select select "2024"
click at [102, 184] on select "[CREDIT_CARD_NUMBER]" at bounding box center [165, 191] width 126 height 15
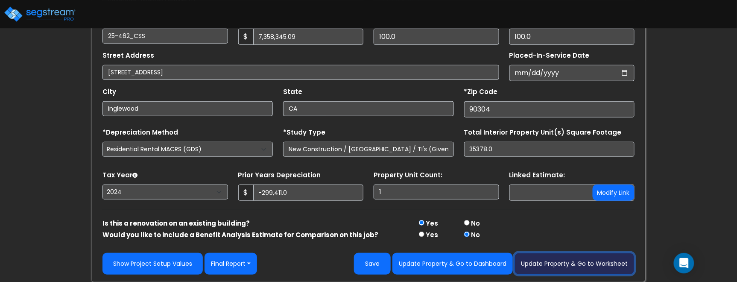
click at [585, 264] on button "Update Property & Go to Worksheet" at bounding box center [575, 264] width 120 height 22
type input "-299411"
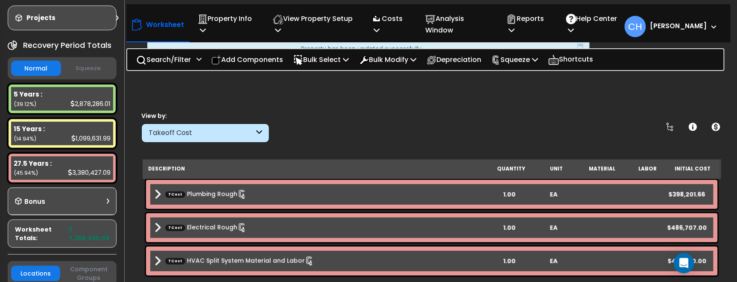
scroll to position [76, 0]
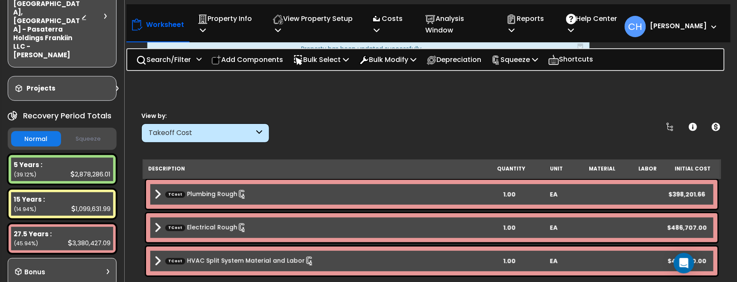
click at [85, 132] on button "Squeeze" at bounding box center [88, 139] width 50 height 15
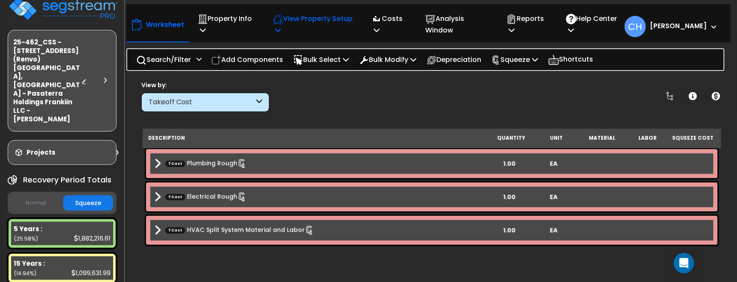
scroll to position [9, 0]
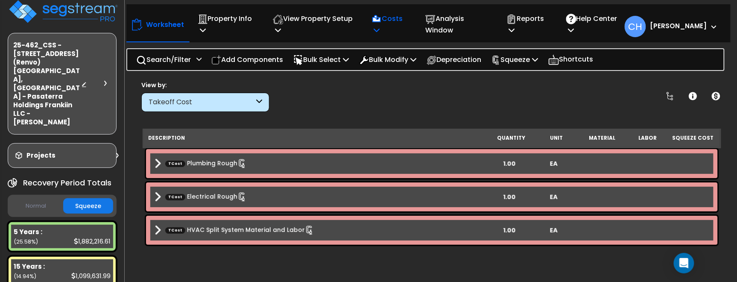
click at [380, 29] on icon at bounding box center [377, 29] width 6 height 7
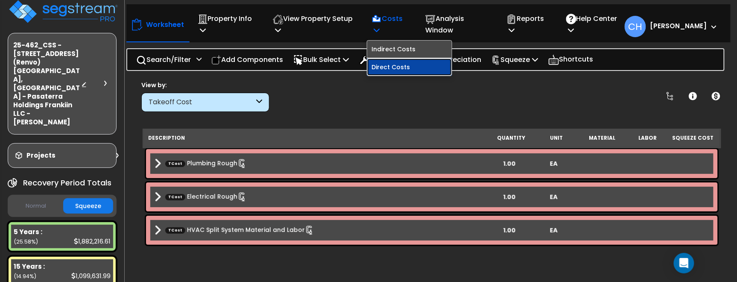
click at [401, 67] on link "Direct Costs" at bounding box center [409, 67] width 85 height 17
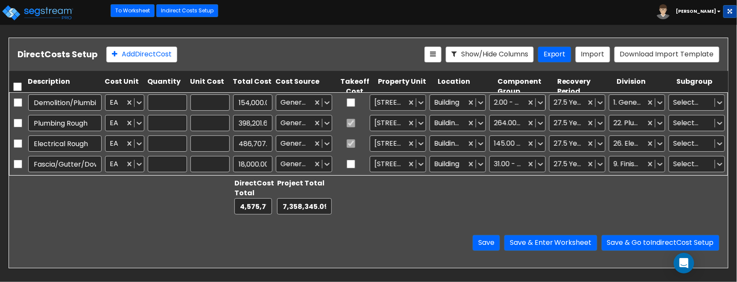
type input "1.00"
type input "154,000.00"
type input "1.00"
type input "398,201.66"
type input "1.00"
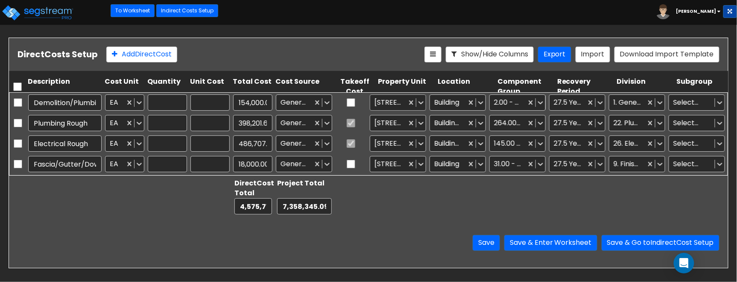
type input "486,707.00"
type input "1.00"
type input "18,000.00"
type input "1.00"
type input "165,000.00"
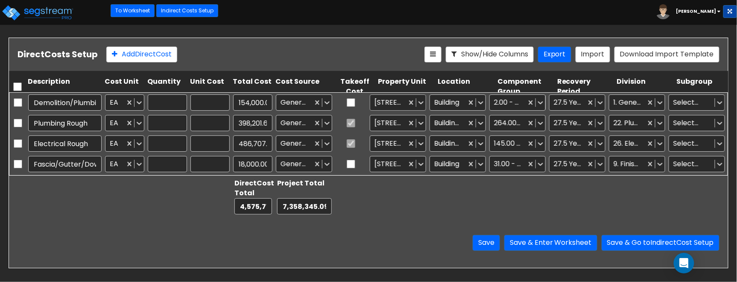
type input "1.00"
type input "414,900.00"
type input "1.00"
type input "217,000.00"
type input "1.00"
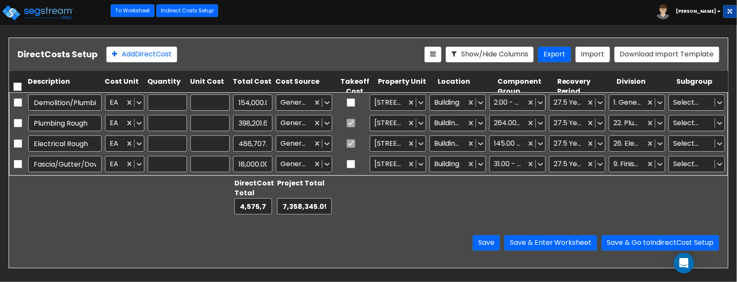
type input "248,000.00"
type input "1.00"
type input "159,400.00"
type input "1.00"
type input "37,200.00"
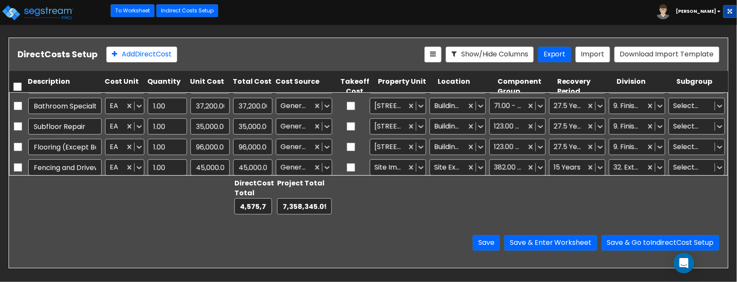
type input "1.00"
type input "60,000.00"
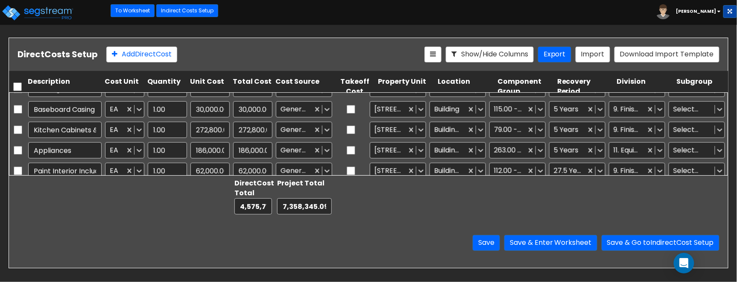
type input "1.00"
type input "201,133.12"
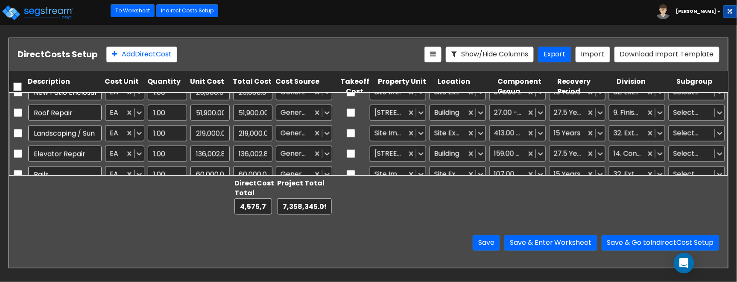
type input "1.00"
type input "25,000.00"
type input "1.00"
type input "165,841.41"
type input "1.00"
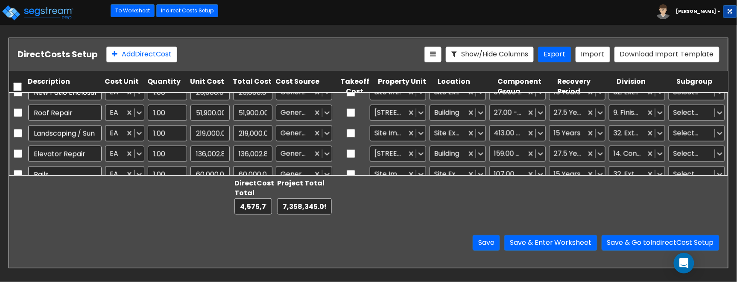
type input "6,000.00"
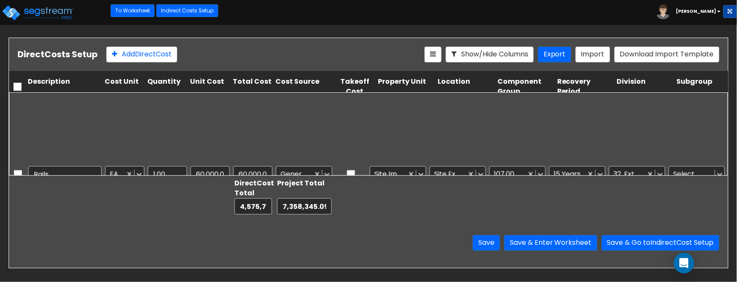
type input "1.00"
type input "26,034.03"
type input "1.00"
type input "31,072.38"
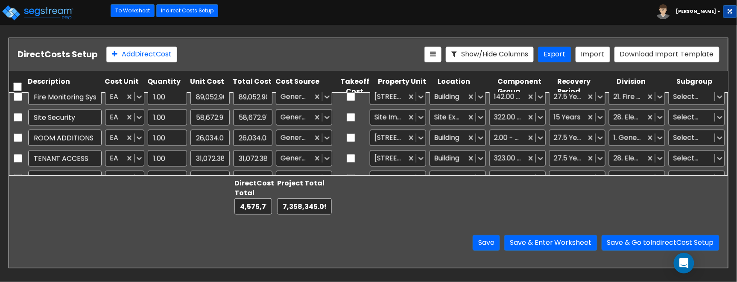
scroll to position [598, 0]
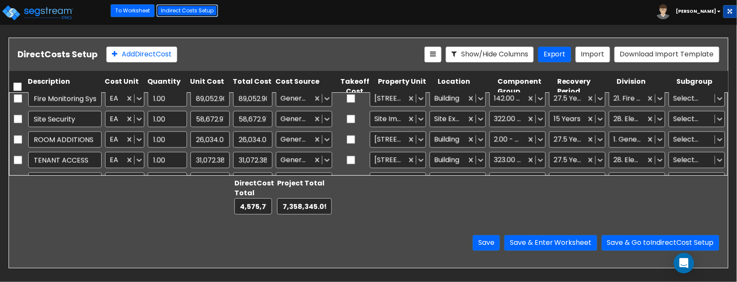
click at [177, 13] on link "Indirect Costs Setup" at bounding box center [187, 10] width 62 height 13
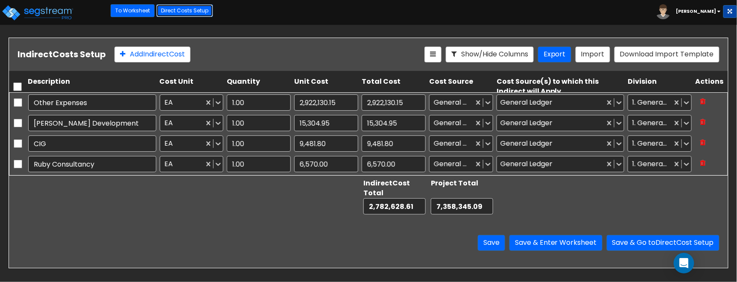
click at [186, 10] on link "Direct Costs Setup" at bounding box center [184, 10] width 57 height 13
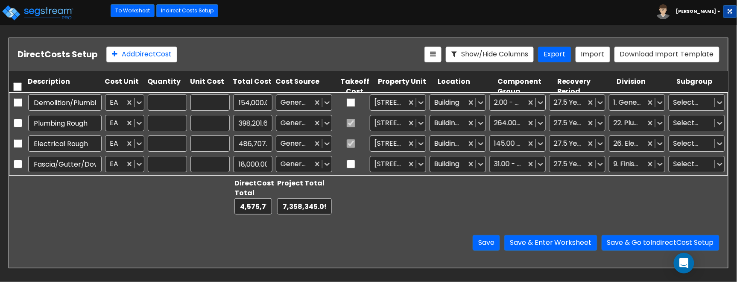
type input "1.00"
type input "154,000.00"
type input "1.00"
type input "398,201.66"
type input "1.00"
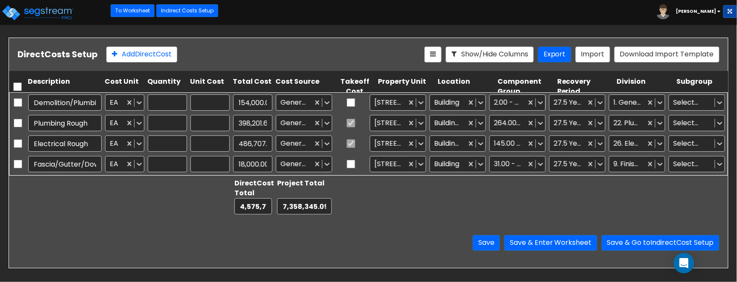
type input "486,707.00"
type input "1.00"
type input "18,000.00"
type input "1.00"
type input "165,000.00"
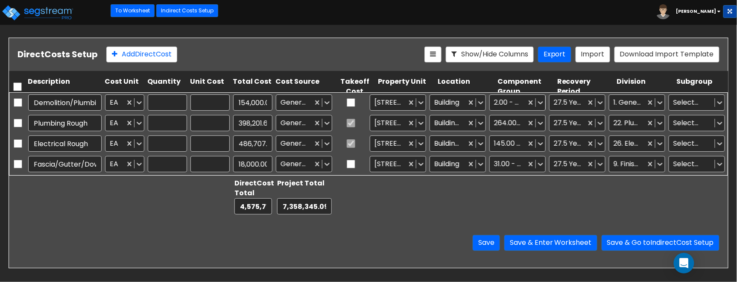
type input "1.00"
type input "414,900.00"
type input "1.00"
type input "217,000.00"
type input "1.00"
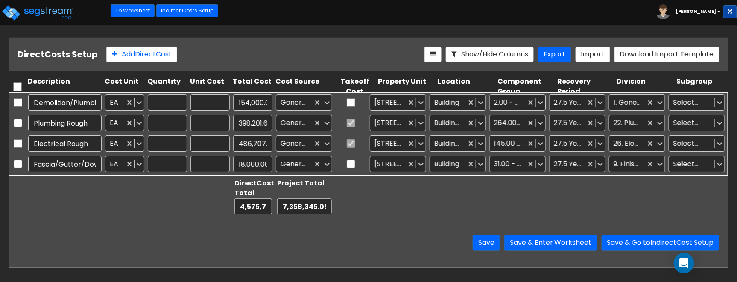
type input "248,000.00"
type input "1.00"
type input "159,400.00"
type input "1.00"
type input "37,200.00"
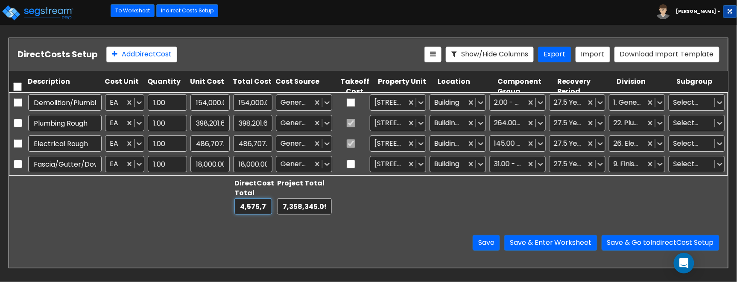
click at [252, 208] on input "0.00" at bounding box center [253, 206] width 38 height 16
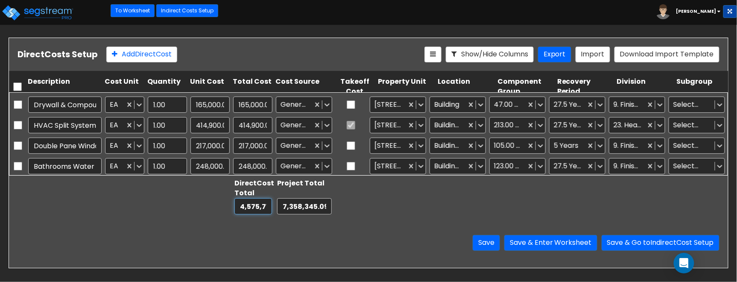
type input "1.00"
type input "30,000.00"
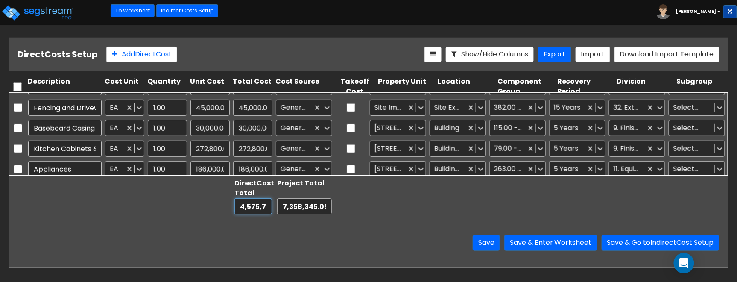
type input "1.00"
type input "136,002.84"
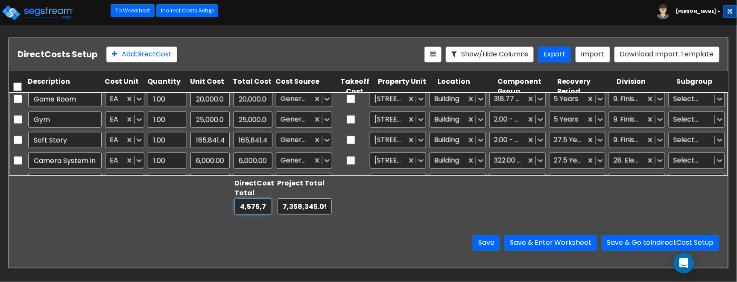
type input "1.00"
type input "134,845.92"
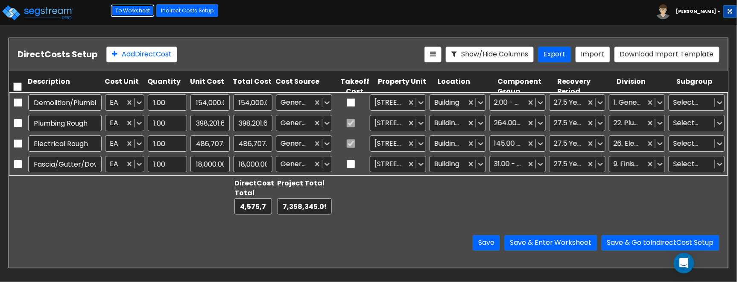
click at [138, 13] on link "To Worksheet" at bounding box center [133, 10] width 44 height 13
click at [135, 13] on link "To Worksheet" at bounding box center [133, 10] width 44 height 13
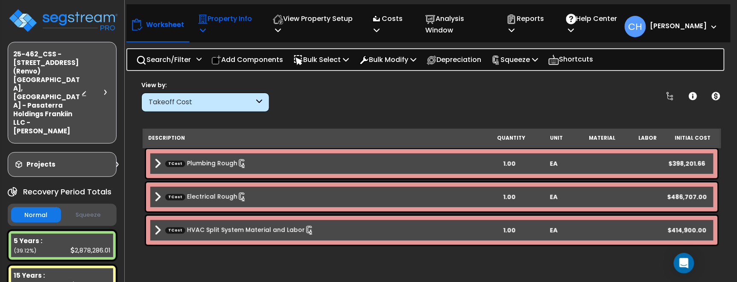
click at [221, 25] on p "Property Info" at bounding box center [226, 24] width 57 height 23
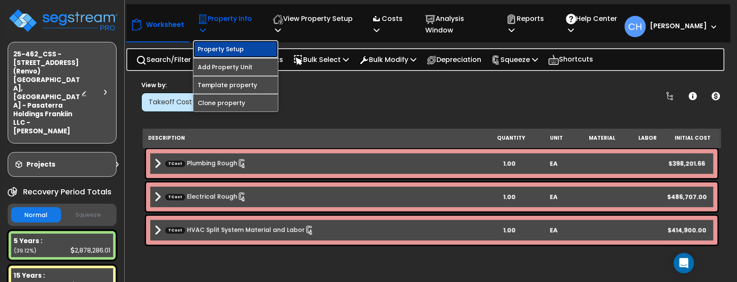
click at [232, 51] on link "Property Setup" at bounding box center [235, 49] width 85 height 17
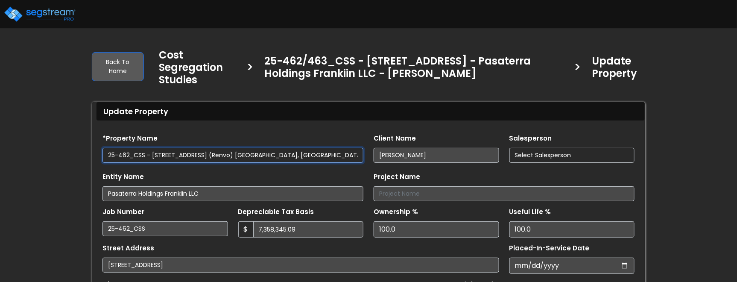
type input "-299,411.0"
select select "2024"
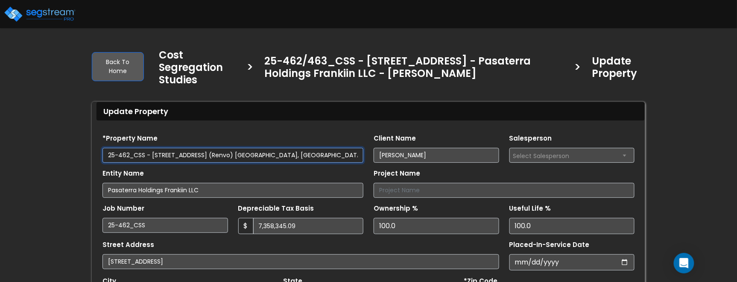
scroll to position [46, 0]
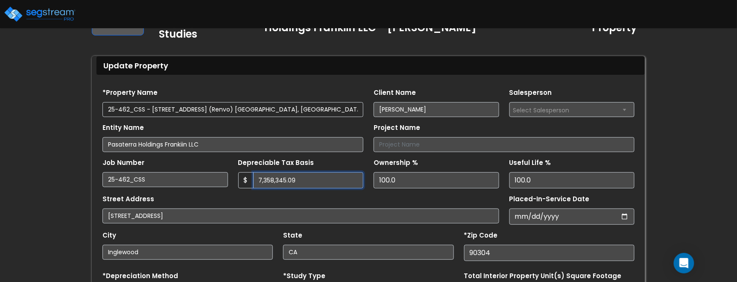
drag, startPoint x: 311, startPoint y: 179, endPoint x: 223, endPoint y: 181, distance: 87.6
click at [223, 180] on div "Job Number 25-462_CSS Depreciable Tax Basis $ 7,358,345.09" at bounding box center [368, 170] width 542 height 36
type input "7,657,756.09"
click at [293, 202] on div "Street Address [STREET_ADDRESS]" at bounding box center [300, 208] width 397 height 31
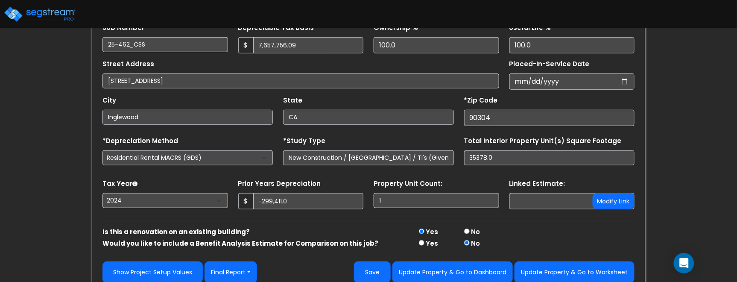
scroll to position [190, 0]
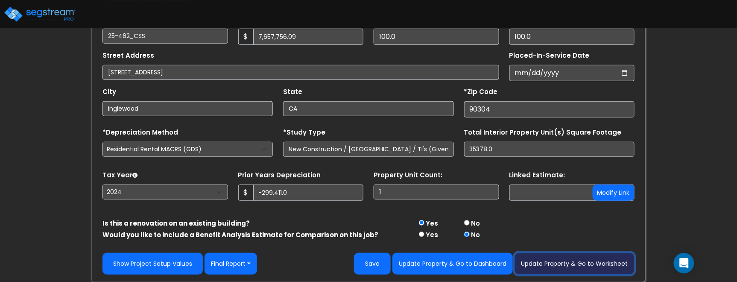
click at [586, 264] on button "Update Property & Go to Worksheet" at bounding box center [575, 264] width 120 height 22
type input "-299411"
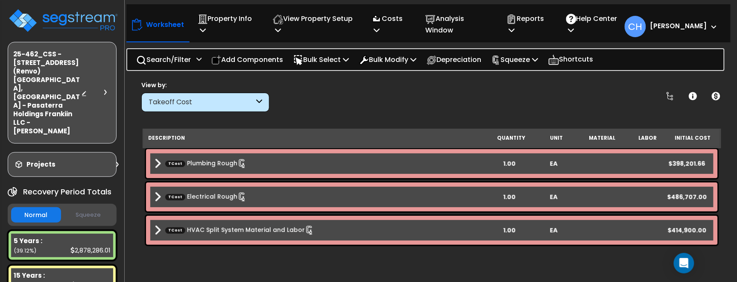
click at [84, 208] on button "Squeeze" at bounding box center [88, 215] width 50 height 15
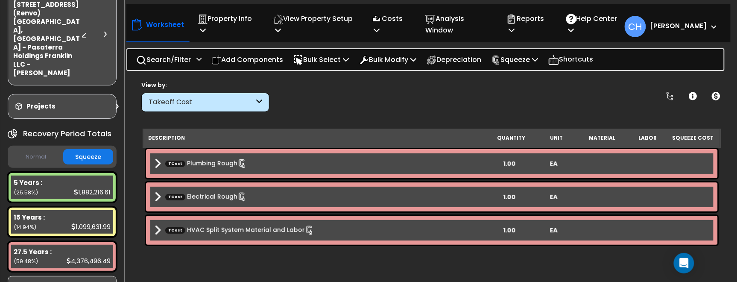
scroll to position [51, 0]
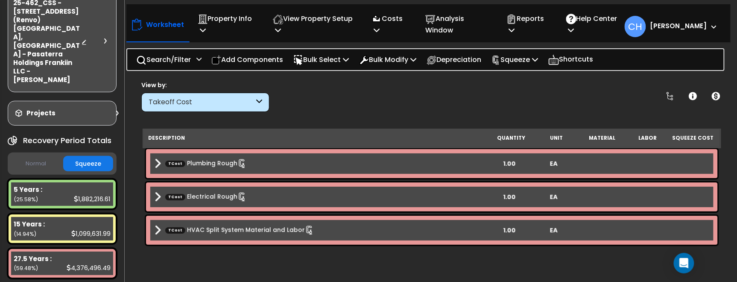
drag, startPoint x: 37, startPoint y: 138, endPoint x: 51, endPoint y: 137, distance: 14.1
click at [37, 156] on button "Normal" at bounding box center [36, 163] width 50 height 15
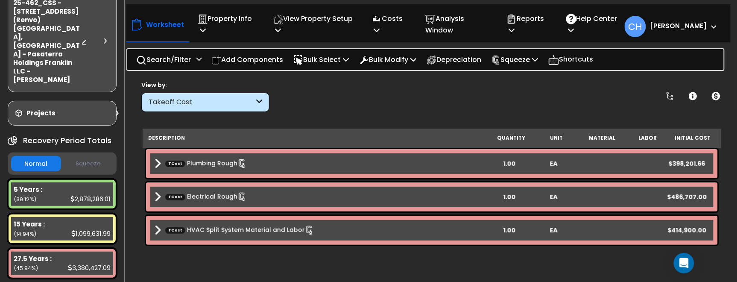
click at [92, 156] on button "Squeeze" at bounding box center [88, 163] width 50 height 15
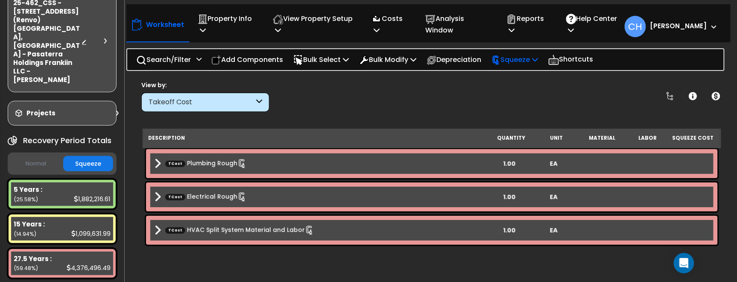
click at [528, 61] on p "Squeeze" at bounding box center [515, 60] width 47 height 12
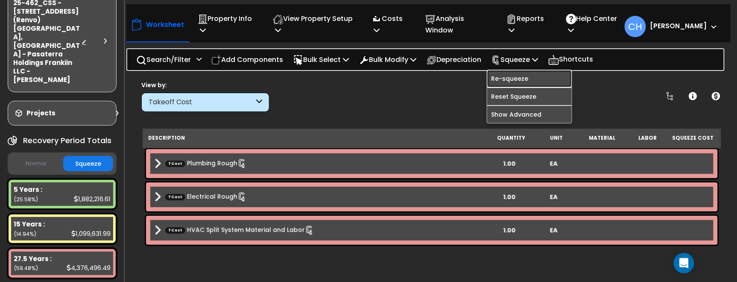
click at [526, 79] on link "Re-squeeze" at bounding box center [529, 78] width 85 height 17
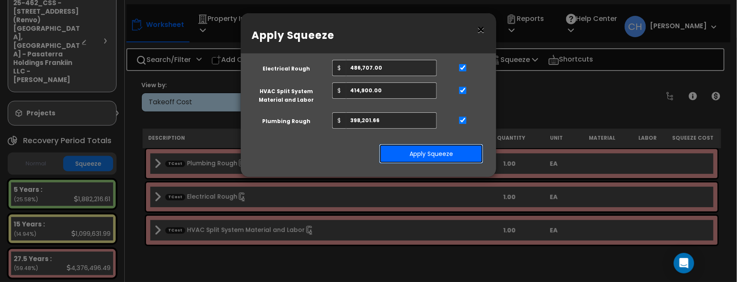
click at [437, 157] on button "Apply Squeeze" at bounding box center [431, 154] width 104 height 20
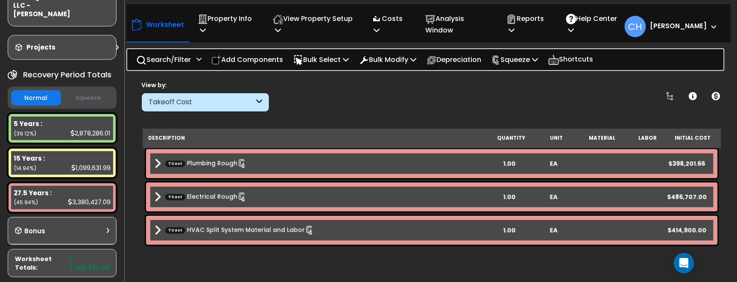
scroll to position [120, 0]
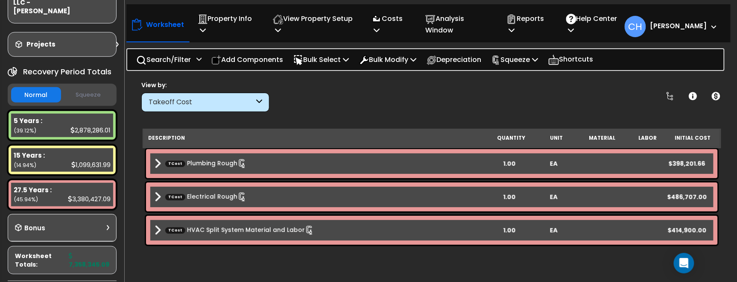
click at [82, 88] on button "Squeeze" at bounding box center [88, 95] width 50 height 15
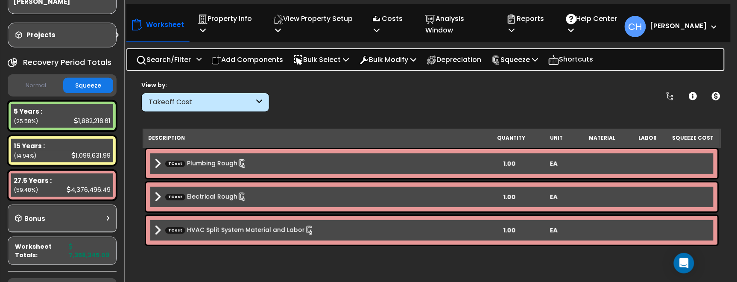
scroll to position [129, 0]
click at [370, 91] on div "View by: Takeoff Cost Takeoff Cost" at bounding box center [431, 96] width 587 height 32
click at [384, 35] on p "Costs" at bounding box center [389, 24] width 35 height 23
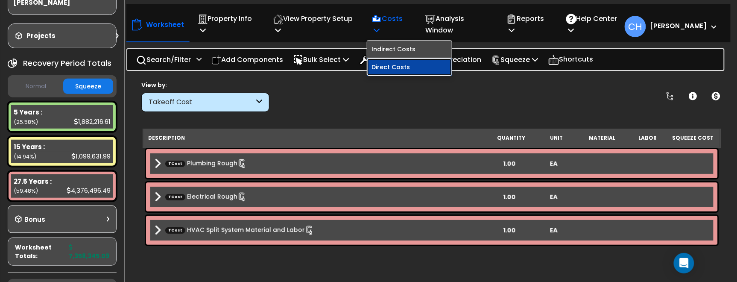
click at [398, 64] on link "Direct Costs" at bounding box center [409, 67] width 85 height 17
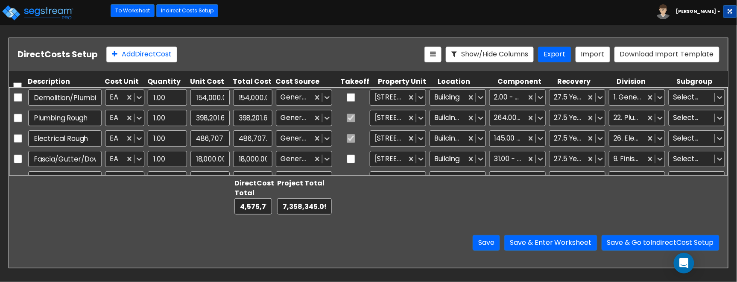
type input "1.00"
type input "96,000.00"
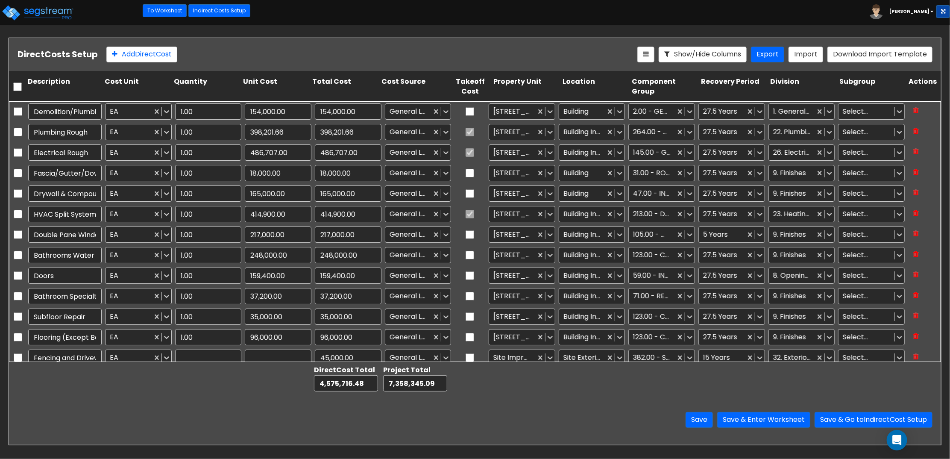
type input "1.00"
type input "45,000.00"
type input "1.00"
type input "30,000.00"
type input "1.00"
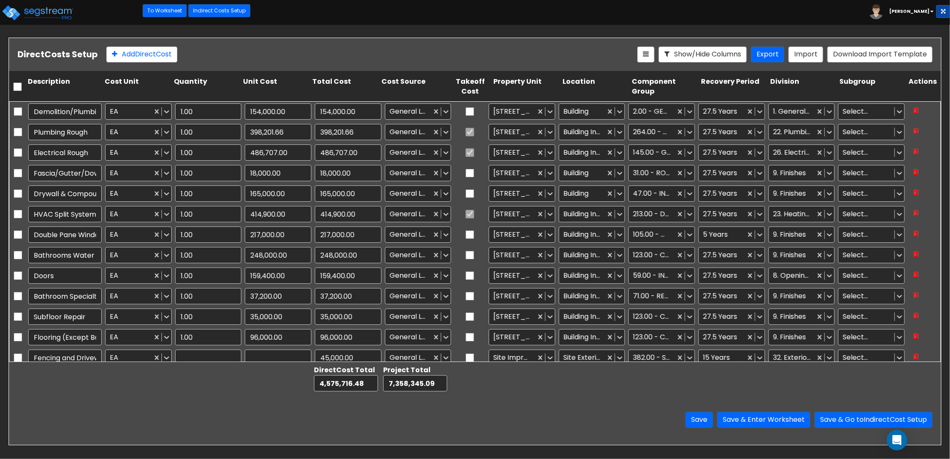
type input "272,800.00"
type input "1.00"
type input "186,000.00"
type input "1.00"
type input "62,000.00"
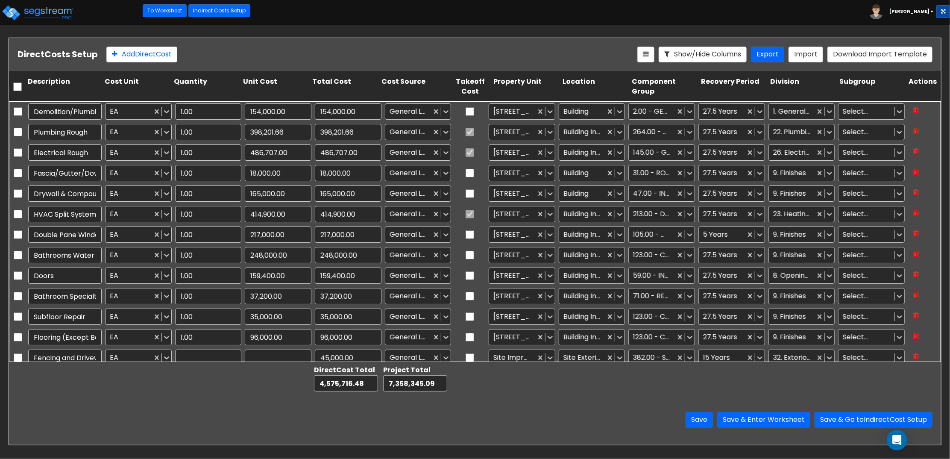
type input "1.00"
type input "60,000.00"
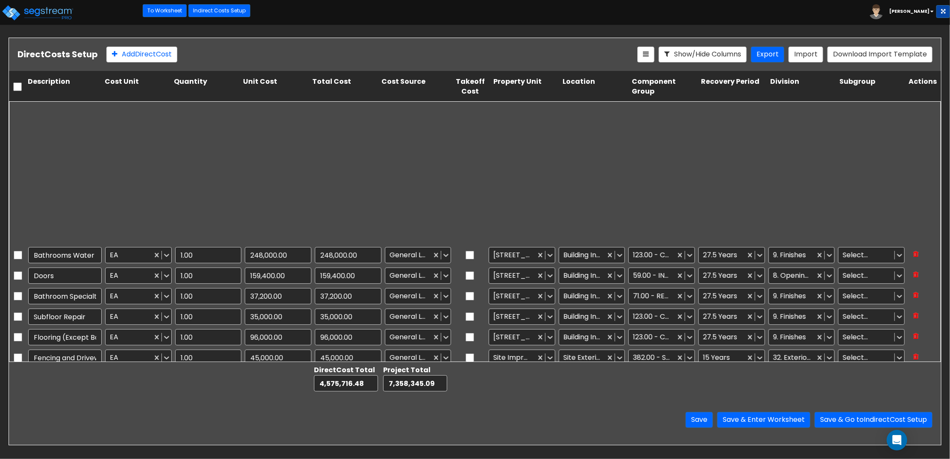
type input "1.00"
type input "136,002.84"
type input "1.00"
type input "60,000.00"
type input "1.00"
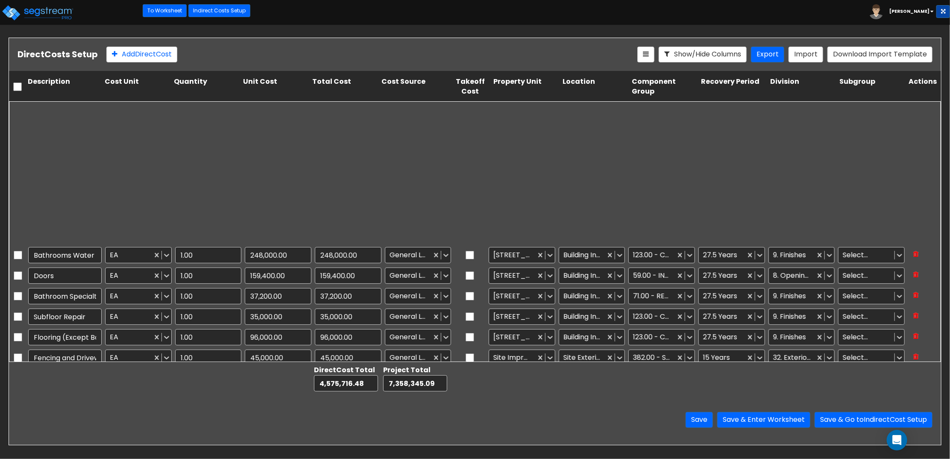
type input "201,133.12"
type input "1.00"
type input "20,000.00"
type input "1.00"
type input "25,000.00"
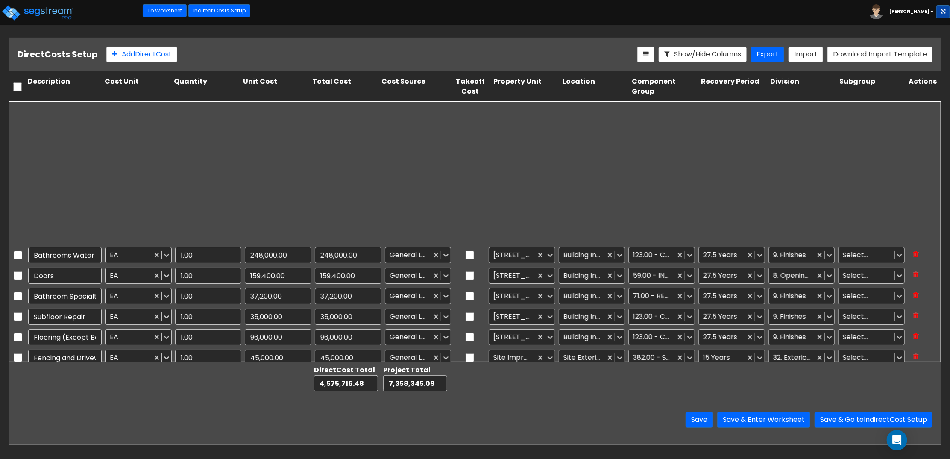
type input "1.00"
type input "165,841.41"
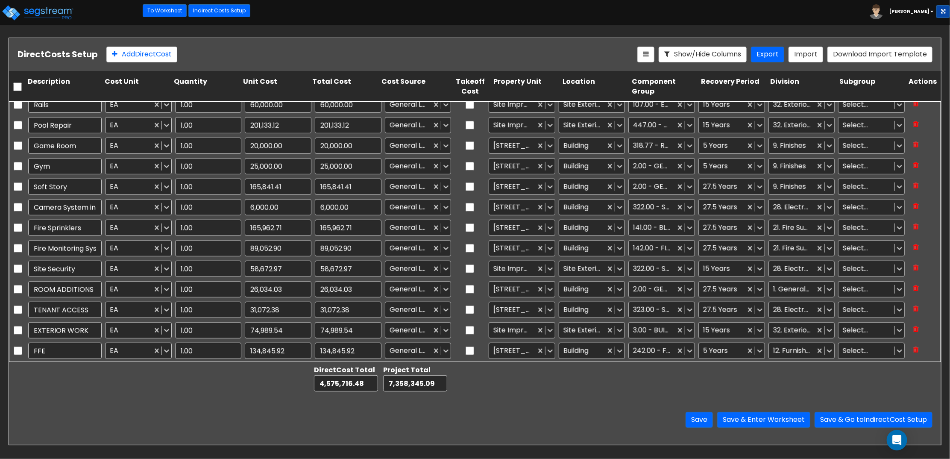
scroll to position [33, 0]
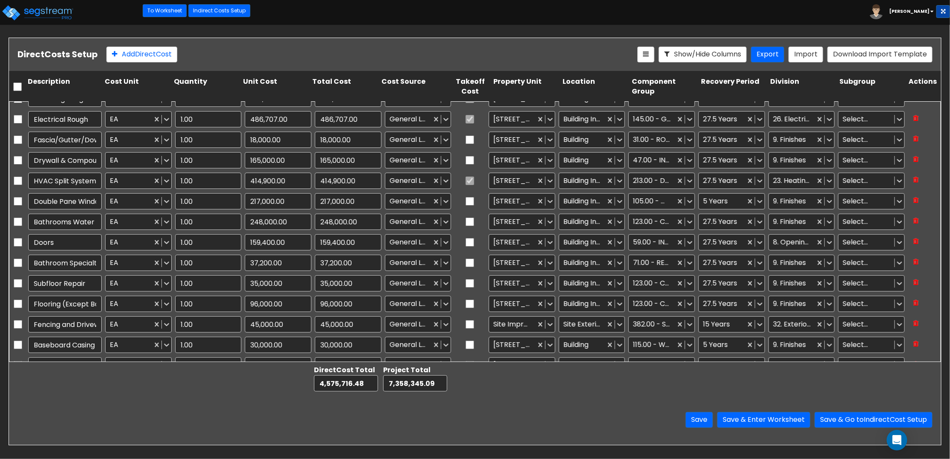
type input "1.00"
type input "154,000.00"
type input "1.00"
type input "398,201.66"
type input "1.00"
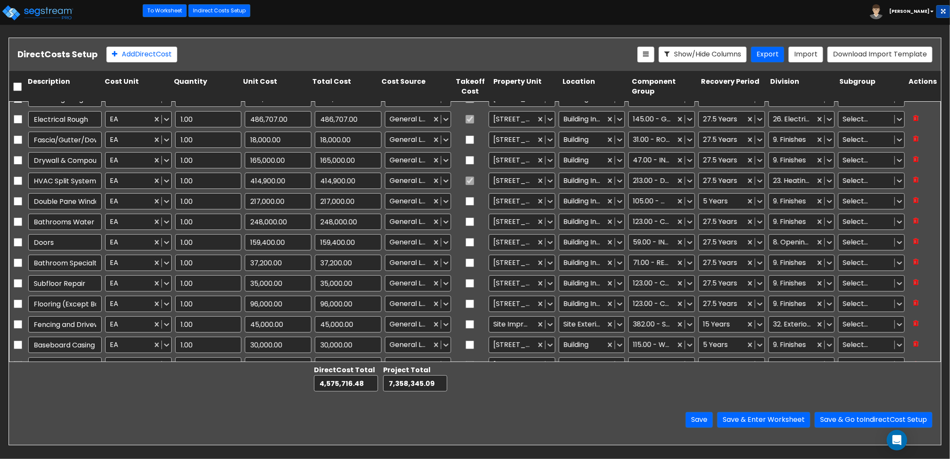
type input "486,707.00"
type input "1.00"
type input "18,000.00"
type input "1.00"
type input "165,000.00"
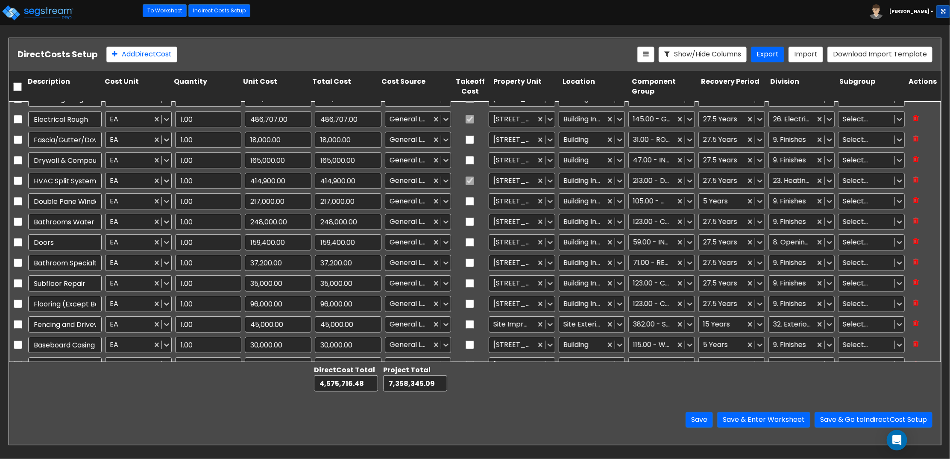
type input "1.00"
type input "414,900.00"
type input "1.00"
type input "217,000.00"
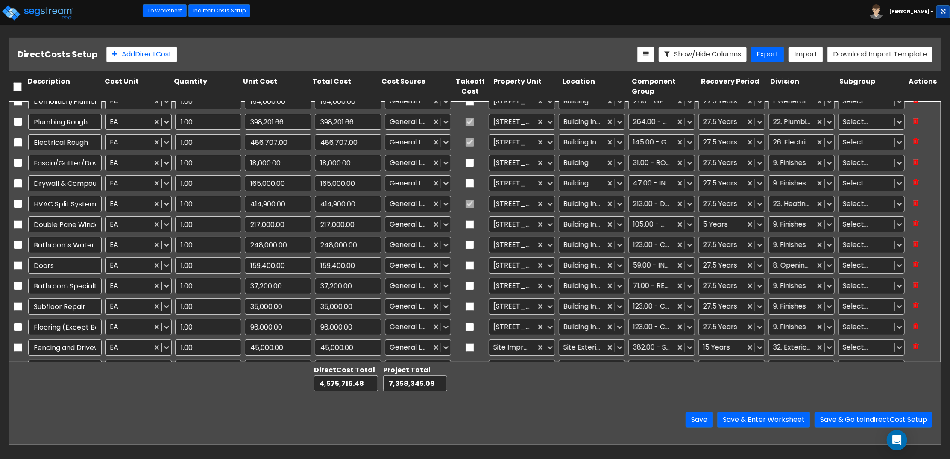
scroll to position [11, 0]
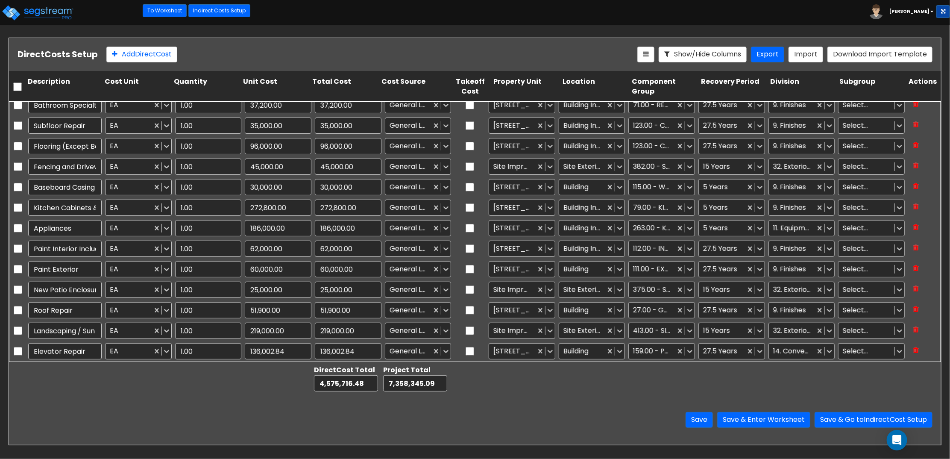
type input "1.00"
type input "248,000.00"
type input "1.00"
type input "31,072.38"
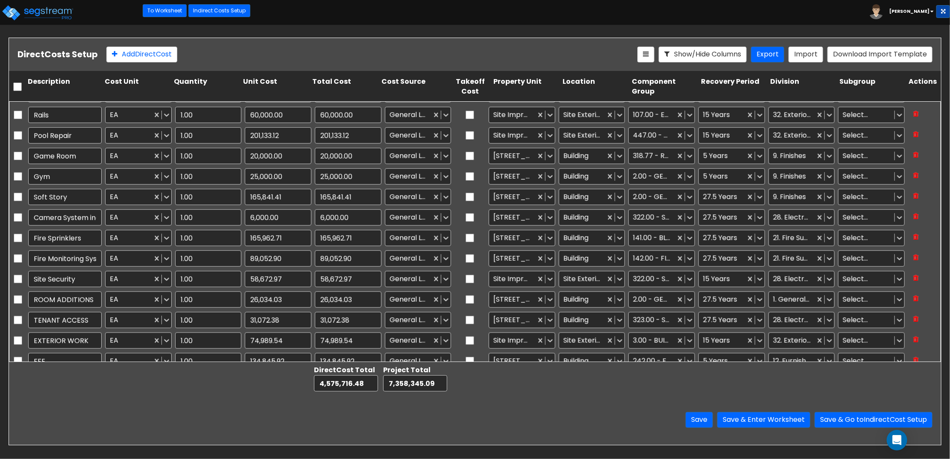
scroll to position [458, 0]
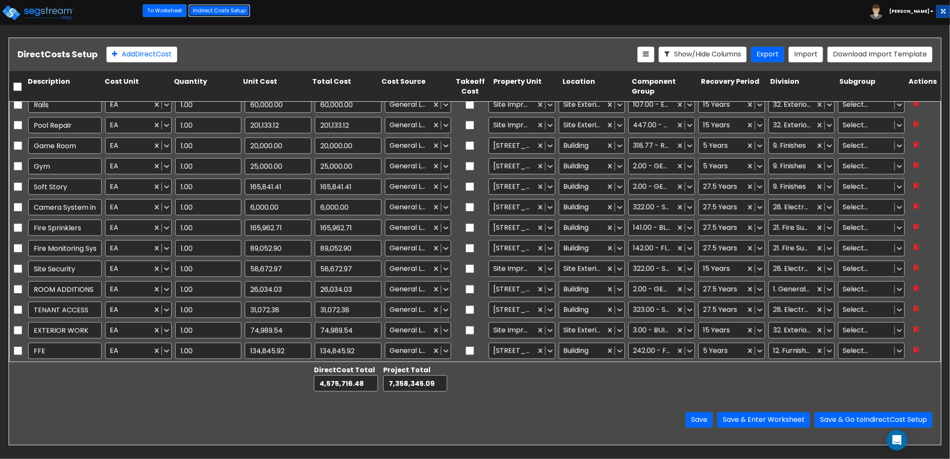
click at [225, 13] on link "Indirect Costs Setup" at bounding box center [219, 10] width 62 height 13
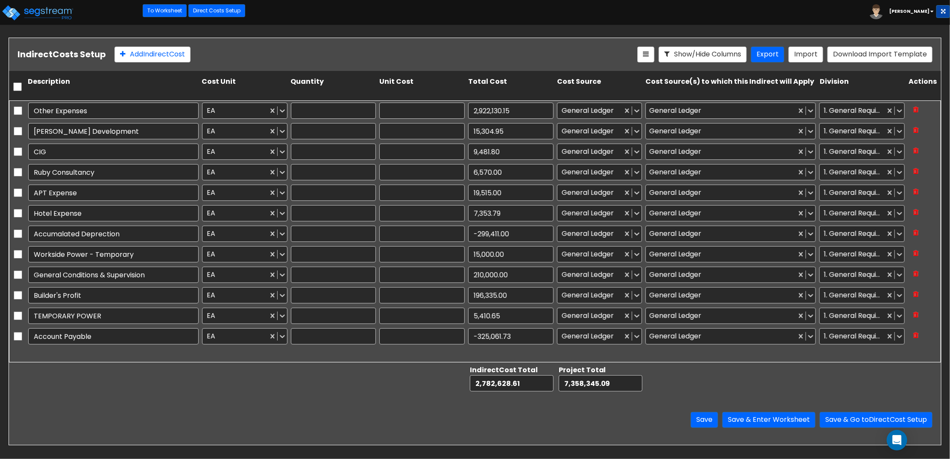
type input "1.00"
type input "2,922,130.15"
type input "1.00"
type input "15,304.95"
type input "1.00"
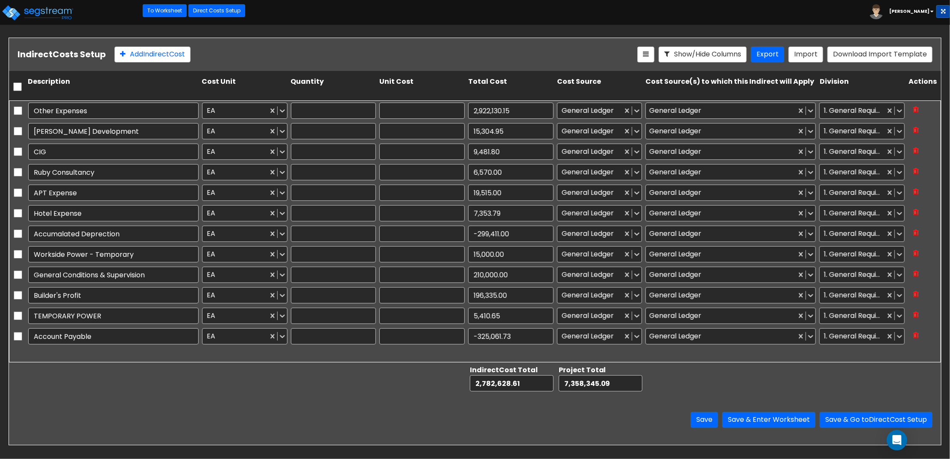
type input "9,481.80"
type input "1.00"
type input "6,570.00"
type input "1.00"
type input "19,515.00"
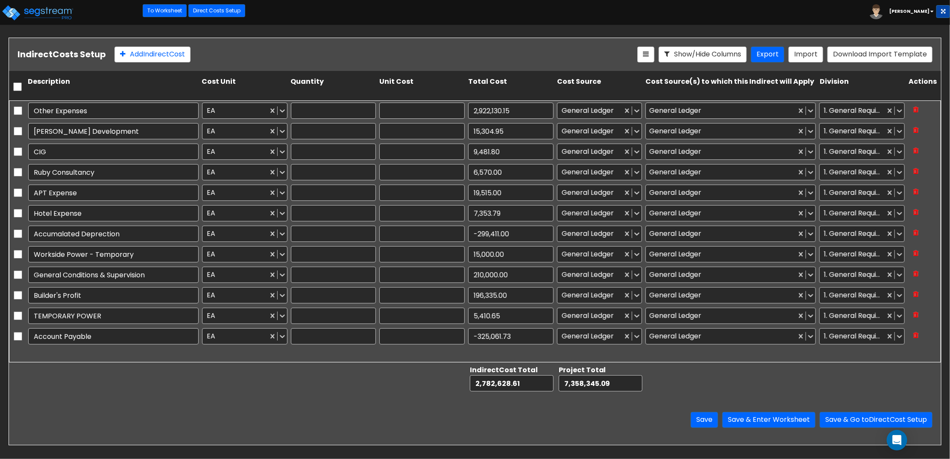
type input "1.00"
type input "7,353.79"
type input "1.00"
type input "-299,411.00"
type input "1.00"
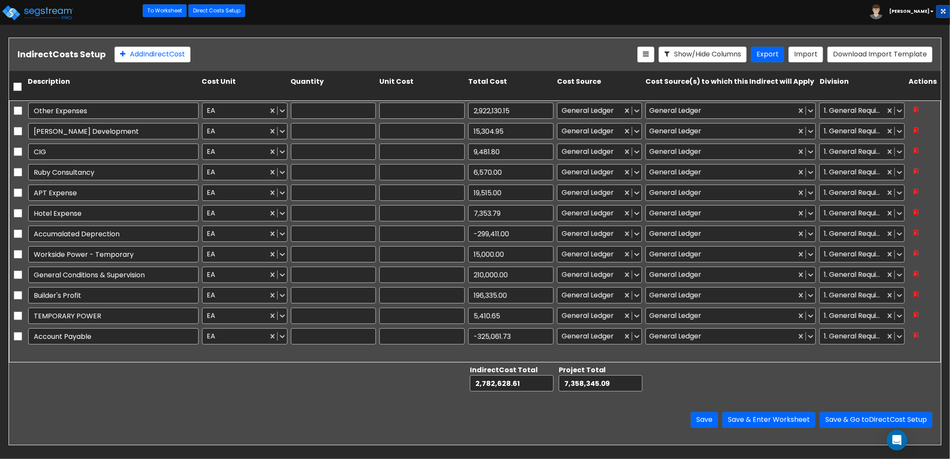
type input "15,000.00"
type input "1.00"
type input "210,000.00"
type input "1.00"
type input "196,335.00"
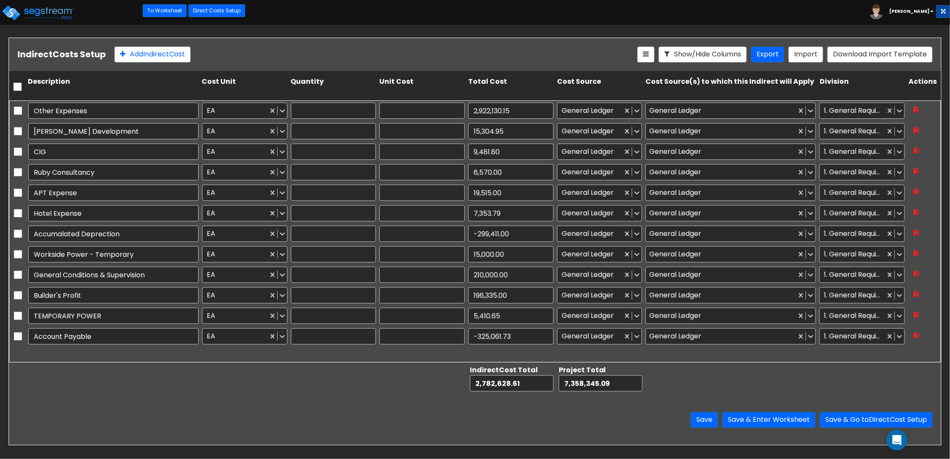
type input "1.00"
type input "5,410.65"
type input "1.00"
type input "-325,061.73"
click at [17, 234] on input "checkbox" at bounding box center [18, 233] width 9 height 16
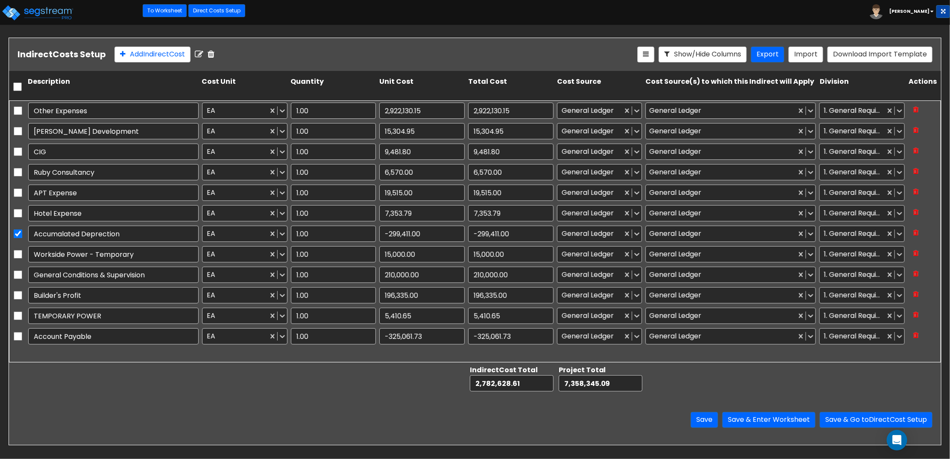
click at [214, 54] on icon at bounding box center [211, 54] width 7 height 9
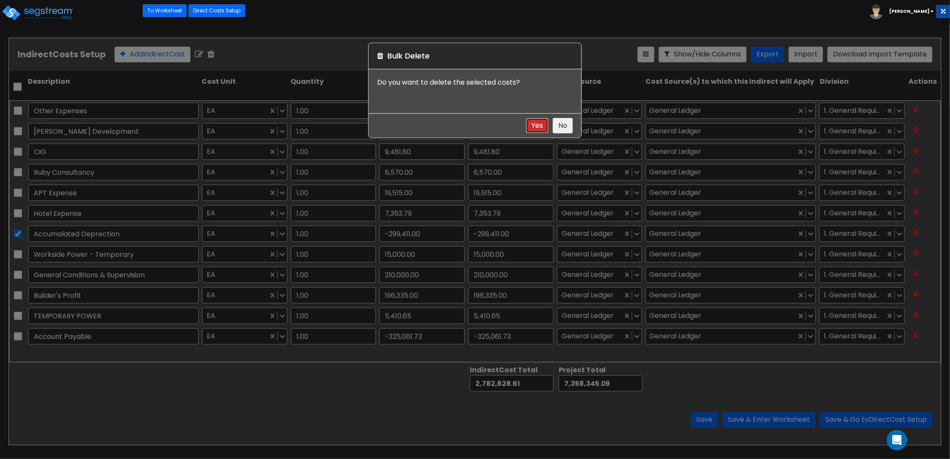
click at [536, 126] on button "Yes" at bounding box center [537, 126] width 23 height 16
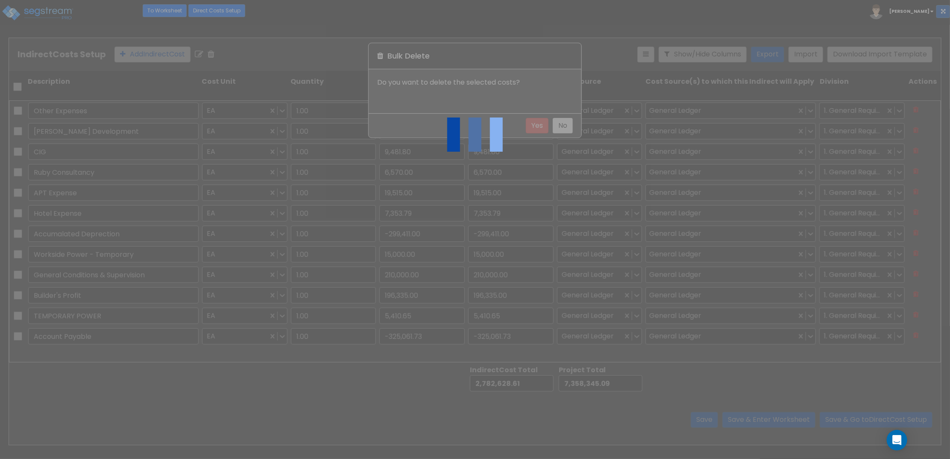
checkbox input "false"
type input "Workside Power - Temporary"
type input "15,000.00"
type input "General Conditions & Supervision"
type input "210,000.00"
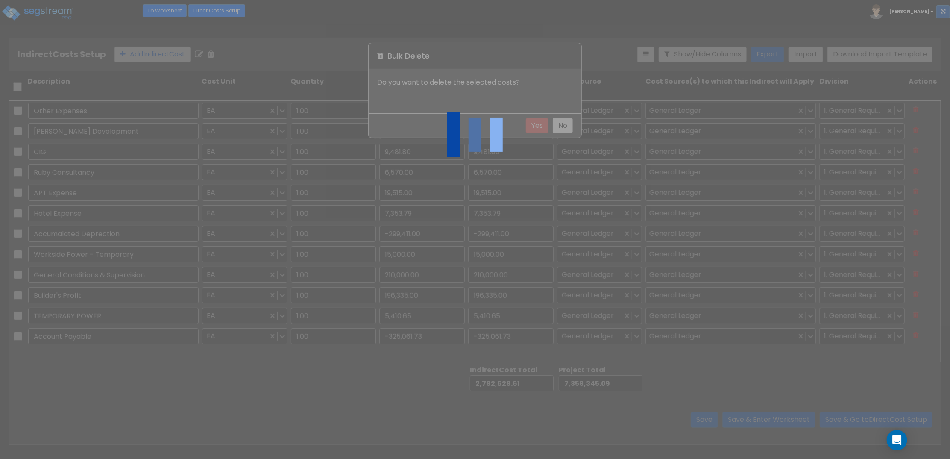
type input "Builder's Profit"
type input "196,335.00"
type input "TEMPORARY POWER"
type input "5,410.65"
type input "Account Payable"
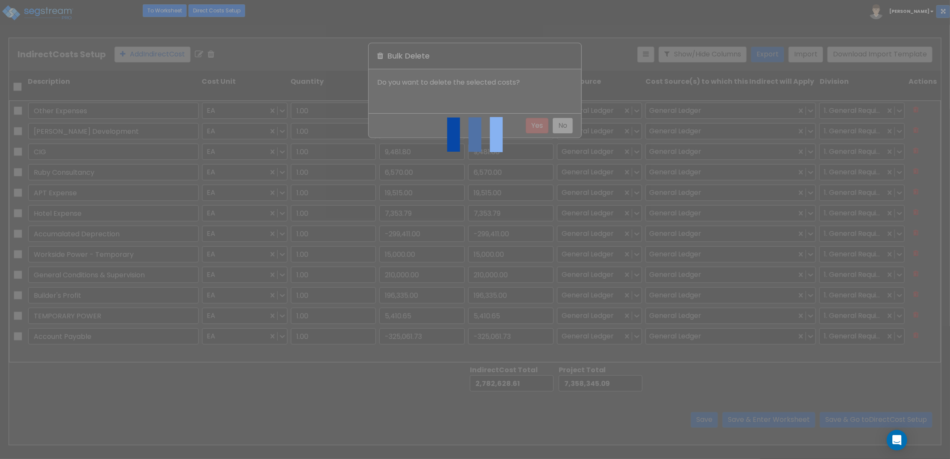
type input "-325,061.73"
type input "15,000.00"
type input "210,000.00"
type input "196,335.00"
type input "5,410.65"
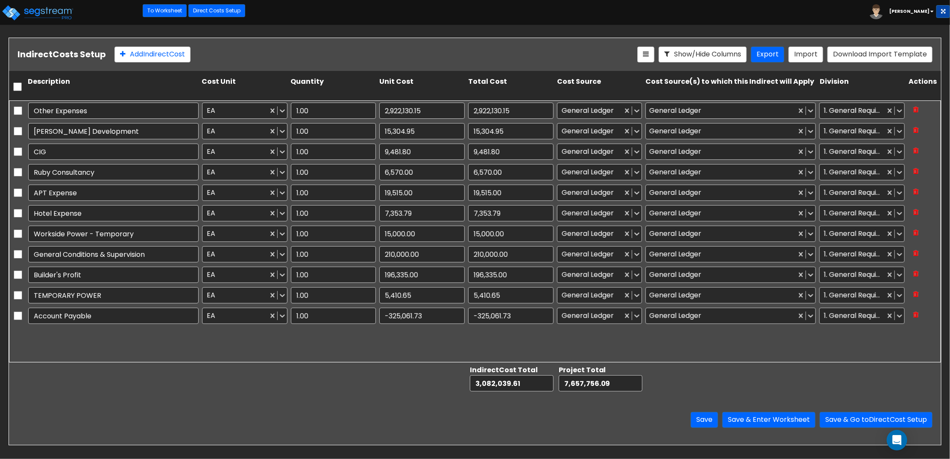
click at [92, 334] on div "Other Expenses EA 1.00 2,922,130.15 2,922,130.15 General Ledger General Ledger …" at bounding box center [475, 231] width 932 height 262
drag, startPoint x: 430, startPoint y: 313, endPoint x: 439, endPoint y: 314, distance: 9.1
click at [430, 313] on input "-325,061.73" at bounding box center [421, 315] width 85 height 16
click at [438, 316] on input "-325,061.73" at bounding box center [421, 315] width 85 height 16
type input "-325,061.75"
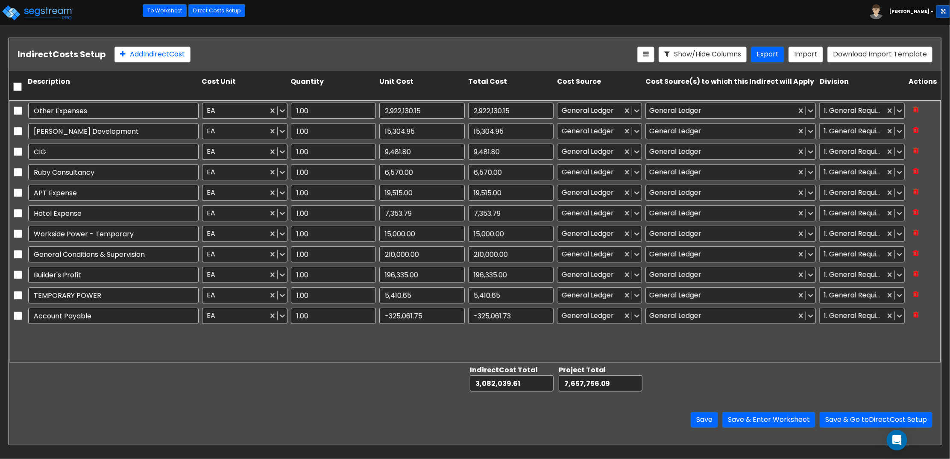
click at [395, 388] on div at bounding box center [422, 377] width 89 height 29
type input "-325,061.75"
click at [771, 421] on button "Save & Enter Worksheet" at bounding box center [768, 420] width 93 height 16
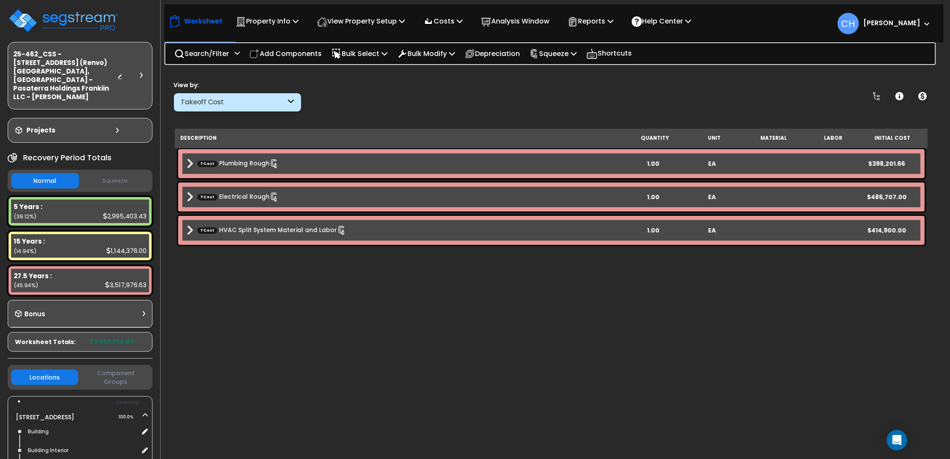
click at [118, 173] on button "Squeeze" at bounding box center [115, 180] width 68 height 15
click at [40, 173] on button "Normal" at bounding box center [45, 180] width 68 height 15
click at [559, 56] on p "Squeeze" at bounding box center [553, 54] width 47 height 12
click at [559, 74] on link "Re-squeeze" at bounding box center [567, 72] width 85 height 17
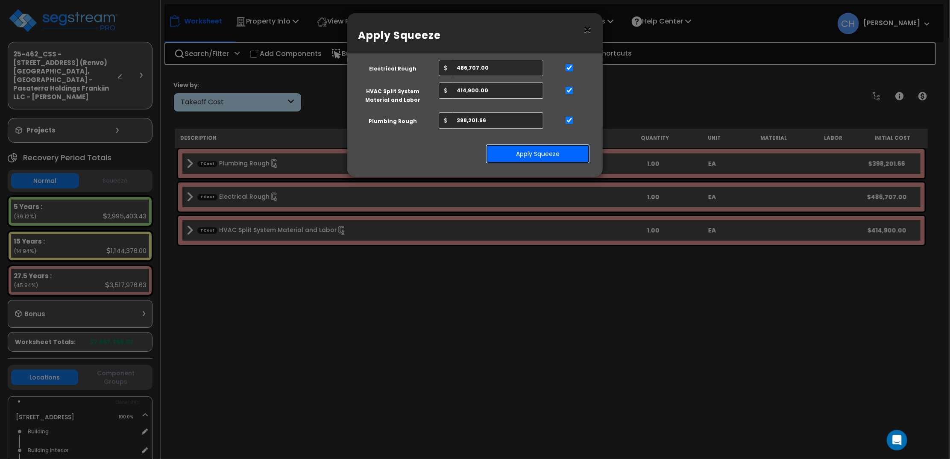
click at [539, 152] on button "Apply Squeeze" at bounding box center [538, 154] width 104 height 20
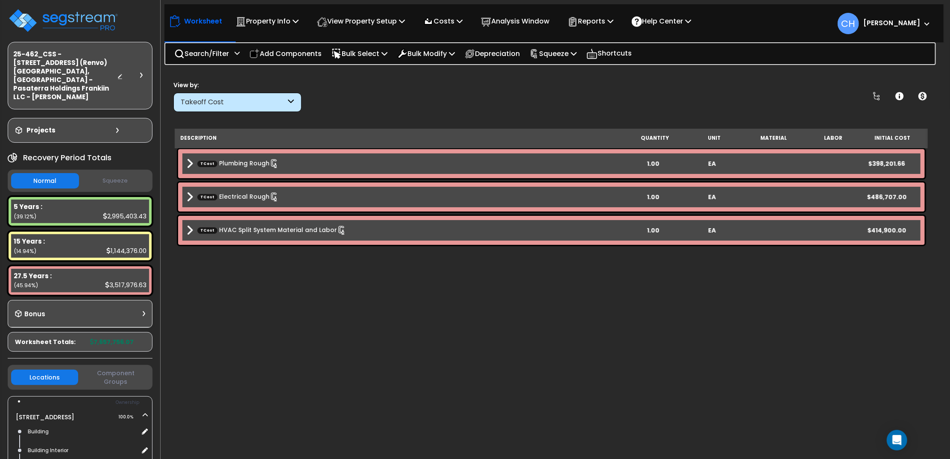
click at [117, 173] on button "Squeeze" at bounding box center [115, 180] width 68 height 15
click at [49, 173] on button "Normal" at bounding box center [45, 180] width 68 height 15
click at [126, 173] on button "Squeeze" at bounding box center [115, 180] width 68 height 15
click at [217, 308] on div "Description Quantity Unit Material Labor Squeeze Cost TCost Plumbing Rough 1.00…" at bounding box center [551, 282] width 753 height 307
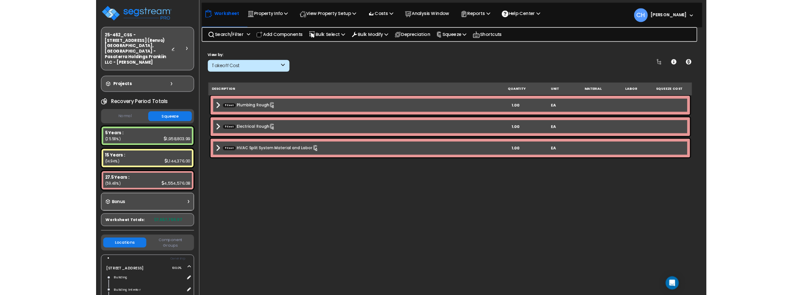
scroll to position [37, 0]
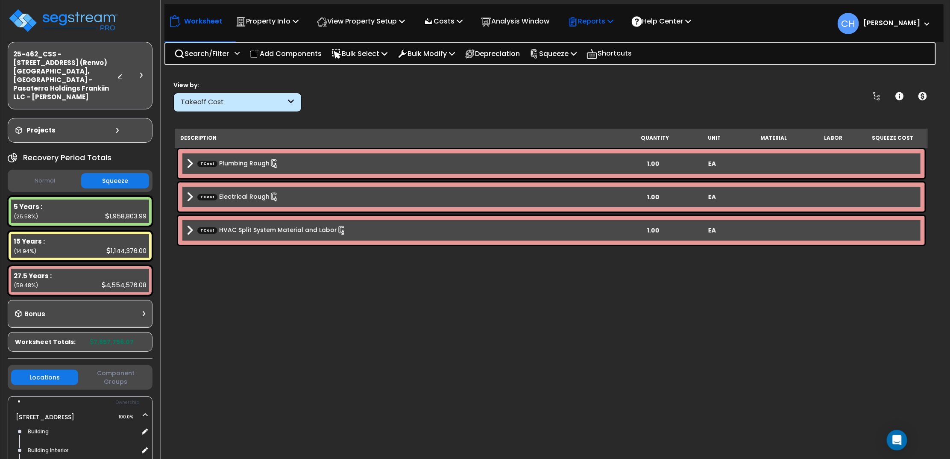
click at [606, 24] on p "Reports" at bounding box center [591, 21] width 46 height 12
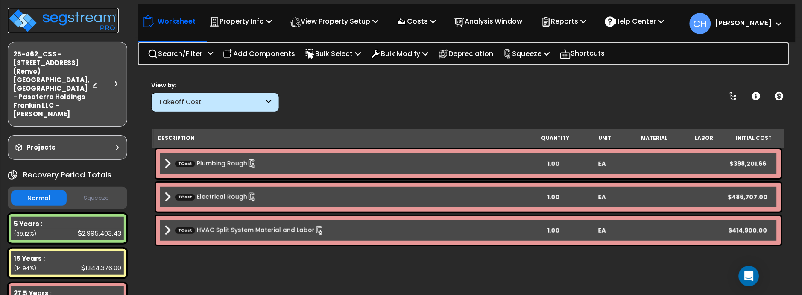
drag, startPoint x: 56, startPoint y: 23, endPoint x: 59, endPoint y: 10, distance: 13.1
click at [56, 23] on img at bounding box center [63, 21] width 111 height 26
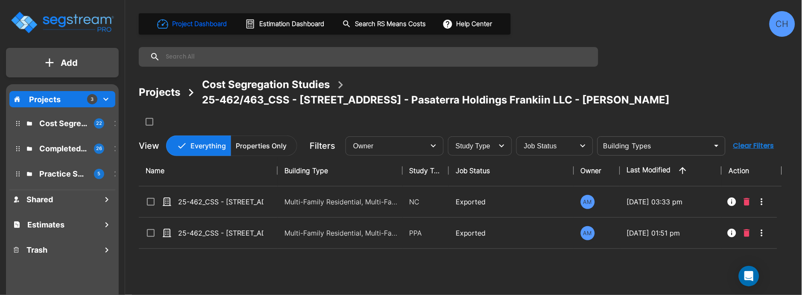
click at [157, 93] on div "Projects" at bounding box center [159, 92] width 41 height 15
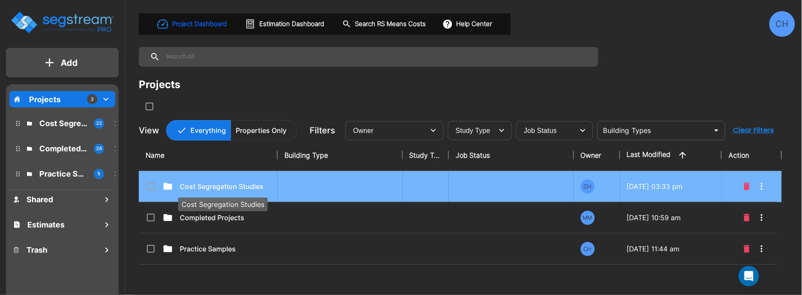
click at [227, 189] on p "Cost Segregation Studies" at bounding box center [222, 186] width 85 height 10
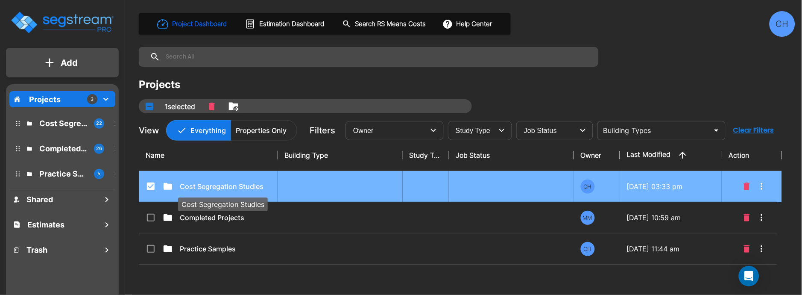
click at [214, 184] on p "Cost Segregation Studies" at bounding box center [222, 186] width 85 height 10
checkbox input "false"
click at [214, 184] on p "Cost Segregation Studies" at bounding box center [222, 186] width 85 height 10
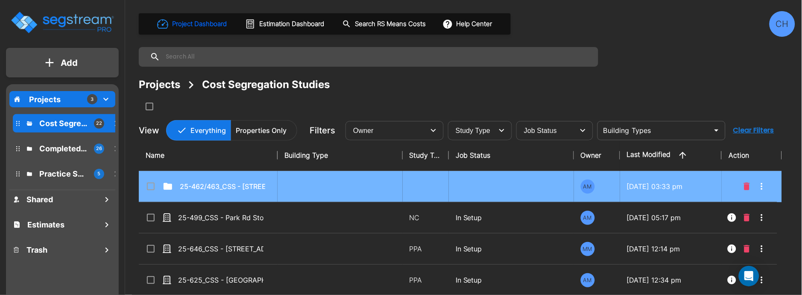
click at [149, 187] on input "select row 25-462/463_CSS - 7070 Franklin Ave Los Angeles, CA - Pasaterra Holdi…" at bounding box center [150, 184] width 9 height 7
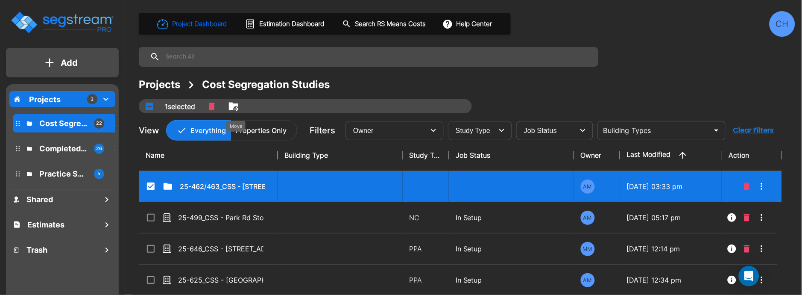
click at [235, 108] on icon "Move" at bounding box center [233, 106] width 9 height 8
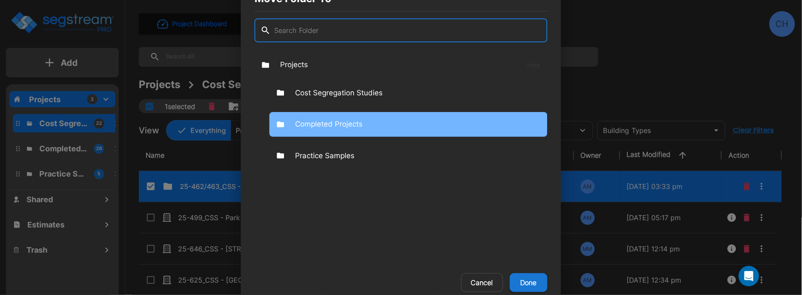
click at [328, 120] on p "Completed Projects" at bounding box center [328, 124] width 67 height 11
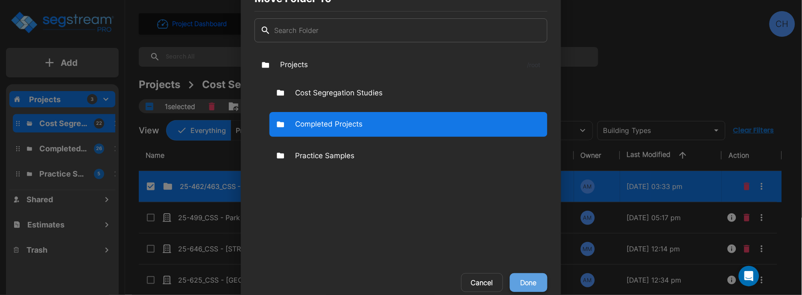
click at [533, 283] on button "Done" at bounding box center [529, 282] width 38 height 19
checkbox input "false"
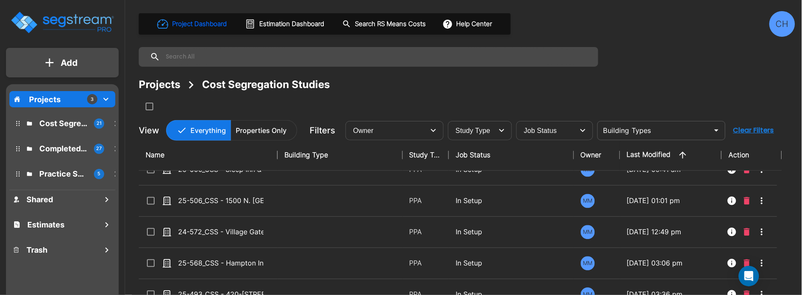
scroll to position [504, 0]
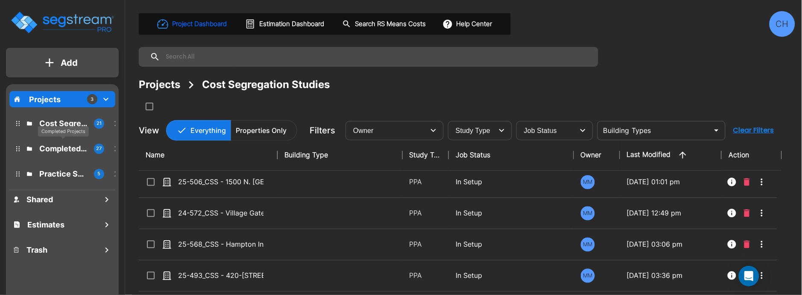
click at [59, 150] on p "Completed Projects" at bounding box center [63, 149] width 48 height 12
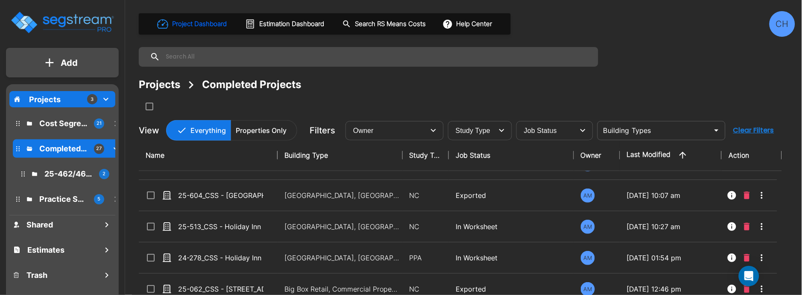
scroll to position [150, 0]
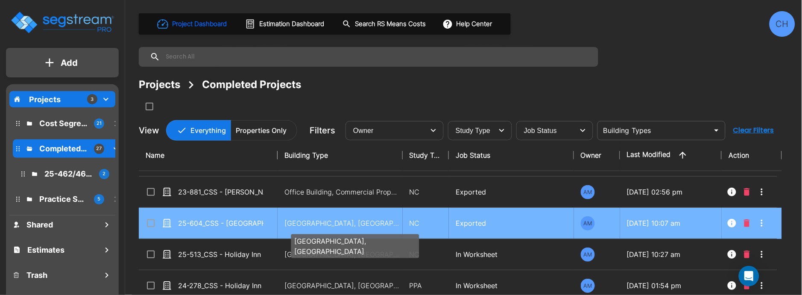
click at [310, 224] on p "[GEOGRAPHIC_DATA], [GEOGRAPHIC_DATA]" at bounding box center [341, 223] width 115 height 10
checkbox input "true"
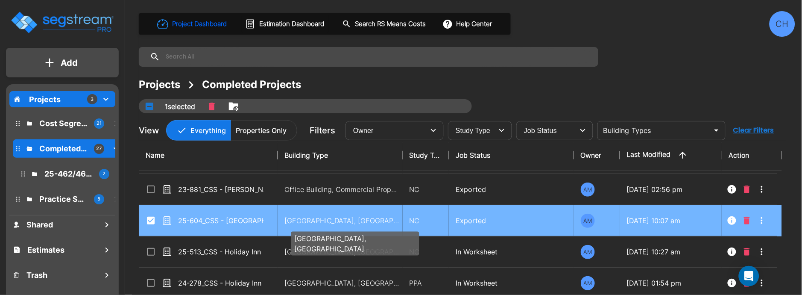
scroll to position [152, 0]
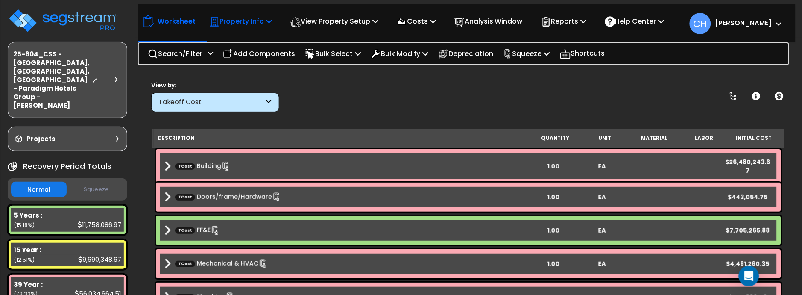
click at [254, 23] on p "Property Info" at bounding box center [240, 21] width 63 height 12
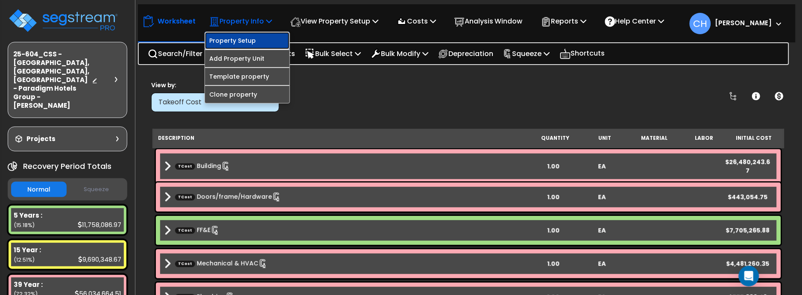
click at [245, 38] on link "Property Setup" at bounding box center [247, 40] width 85 height 17
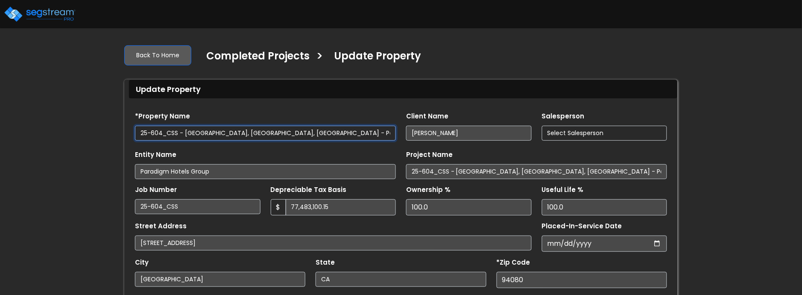
select select "2024"
